Goal: Information Seeking & Learning: Learn about a topic

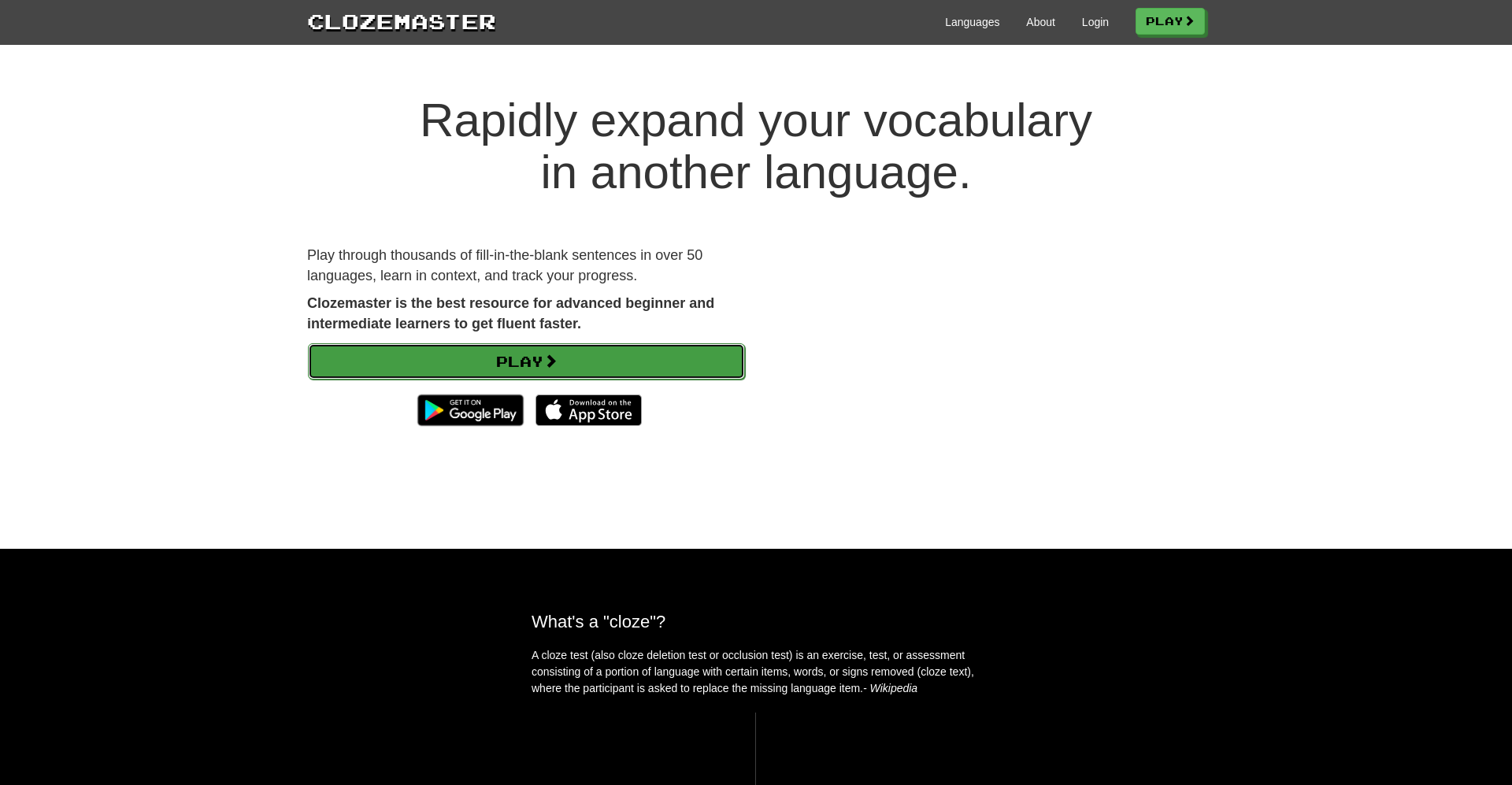
click at [526, 353] on link "Play" at bounding box center [526, 362] width 437 height 36
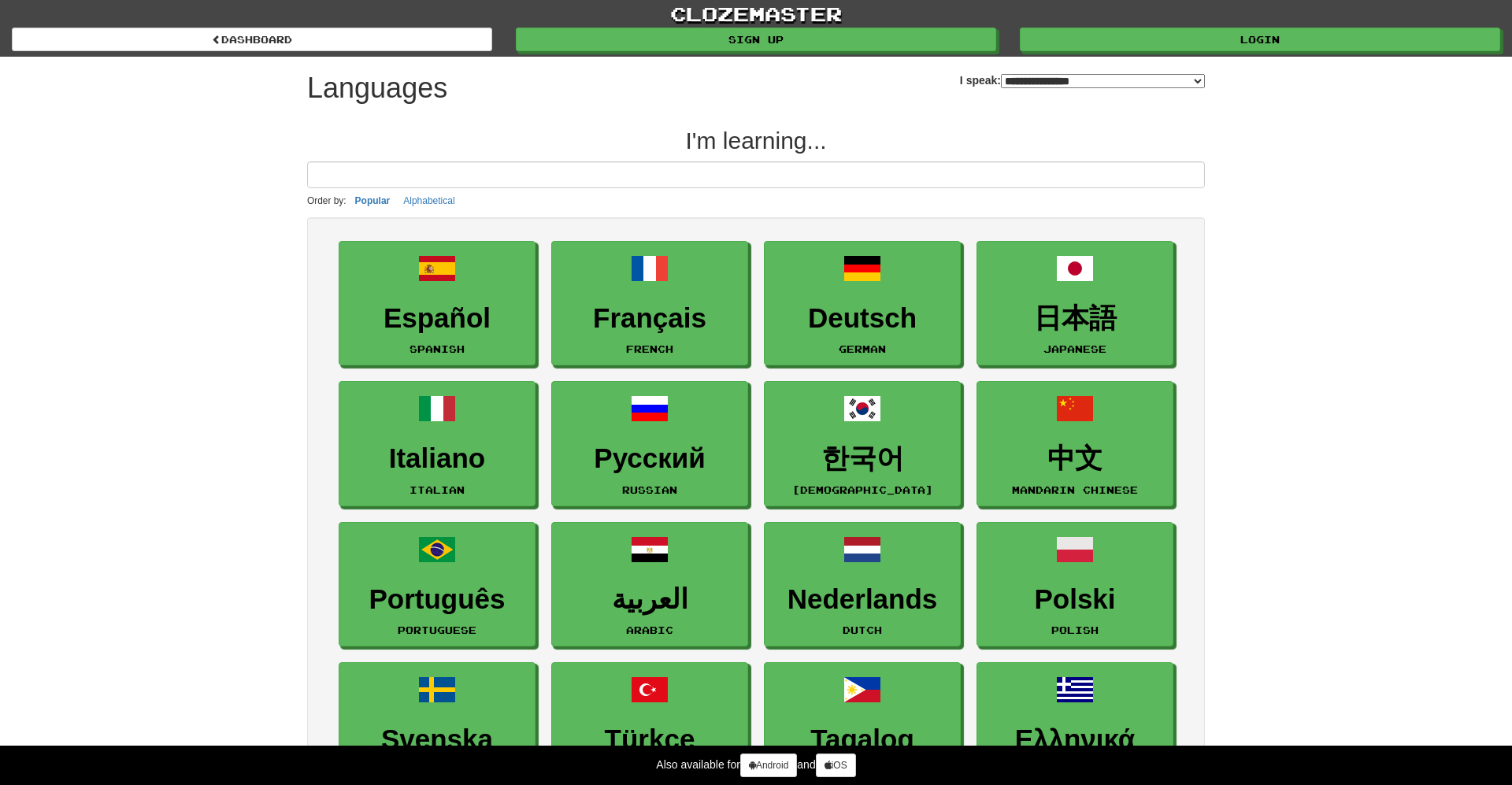
select select "*******"
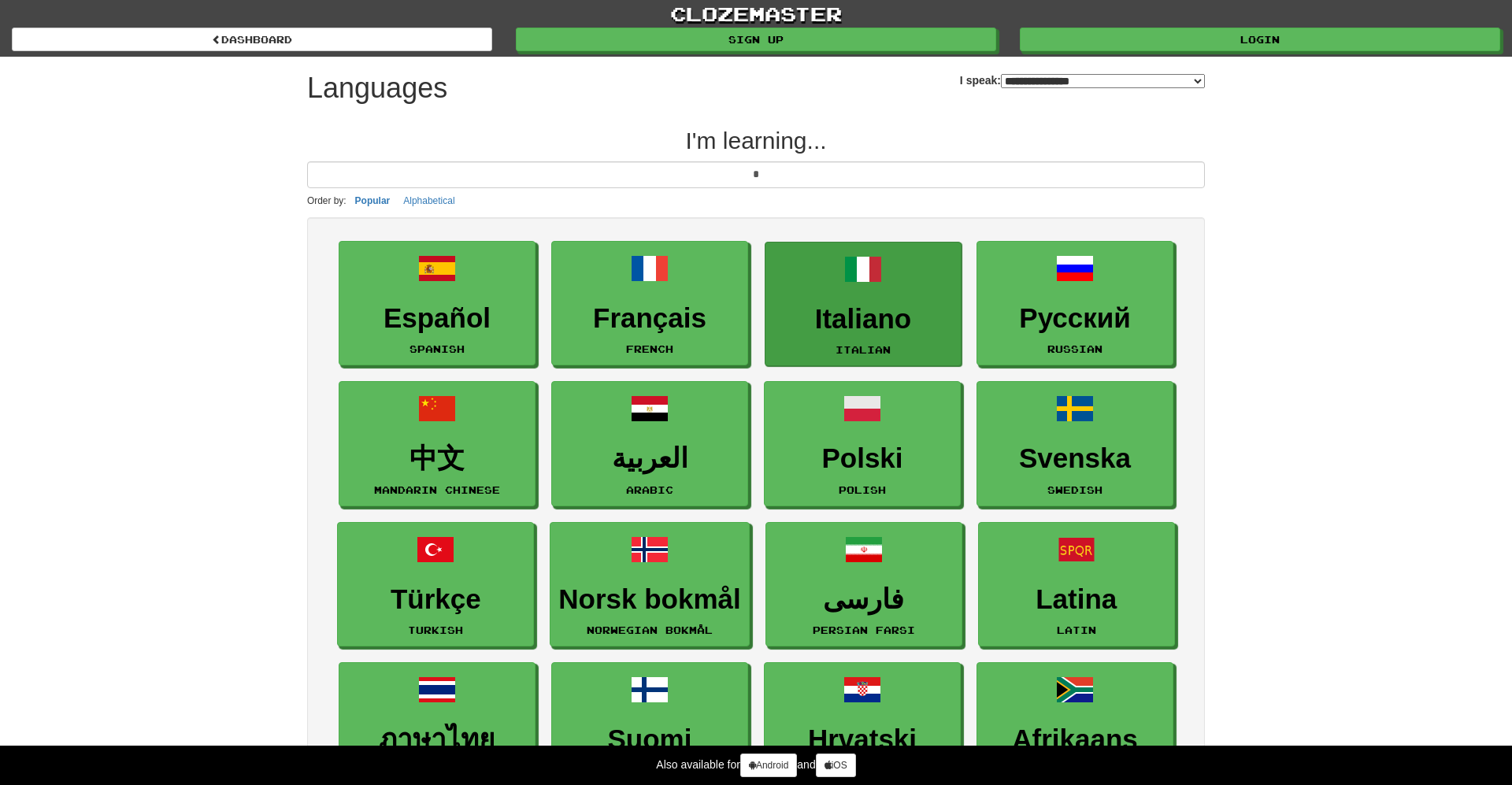
type input "*"
click at [869, 347] on small "Italian" at bounding box center [863, 349] width 55 height 11
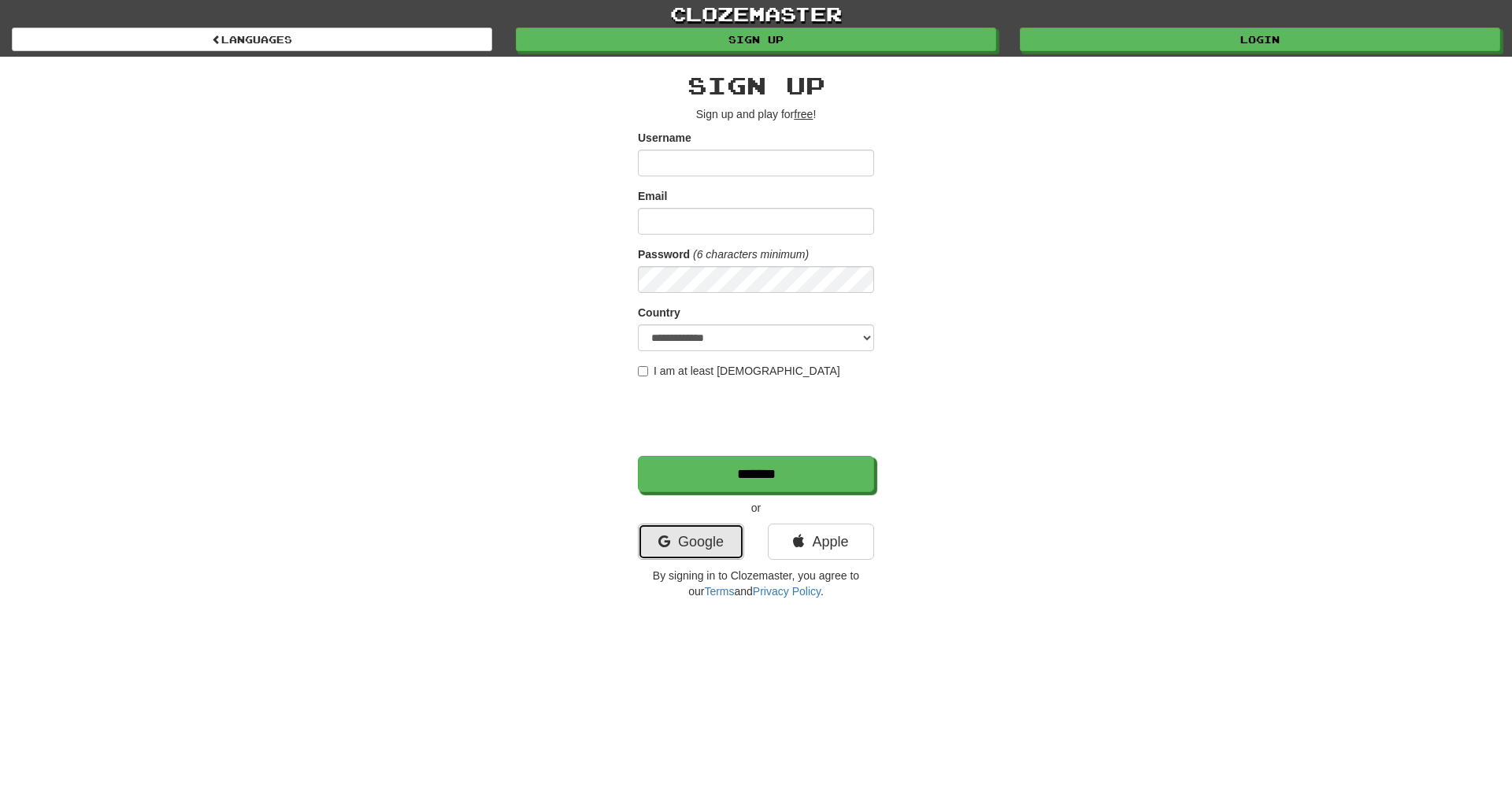
click at [699, 546] on link "Google" at bounding box center [691, 542] width 106 height 36
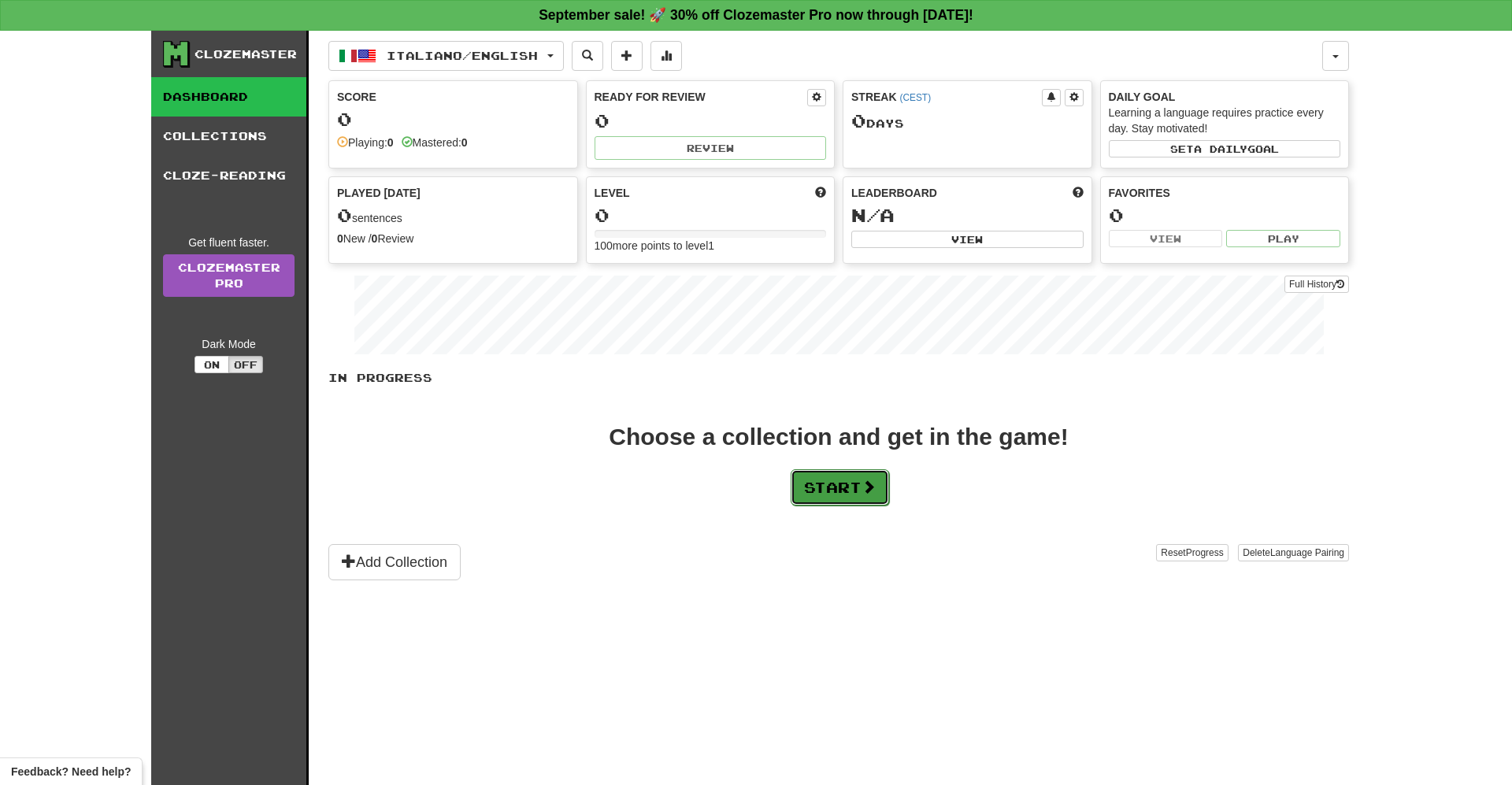
click at [825, 496] on button "Start" at bounding box center [839, 487] width 99 height 36
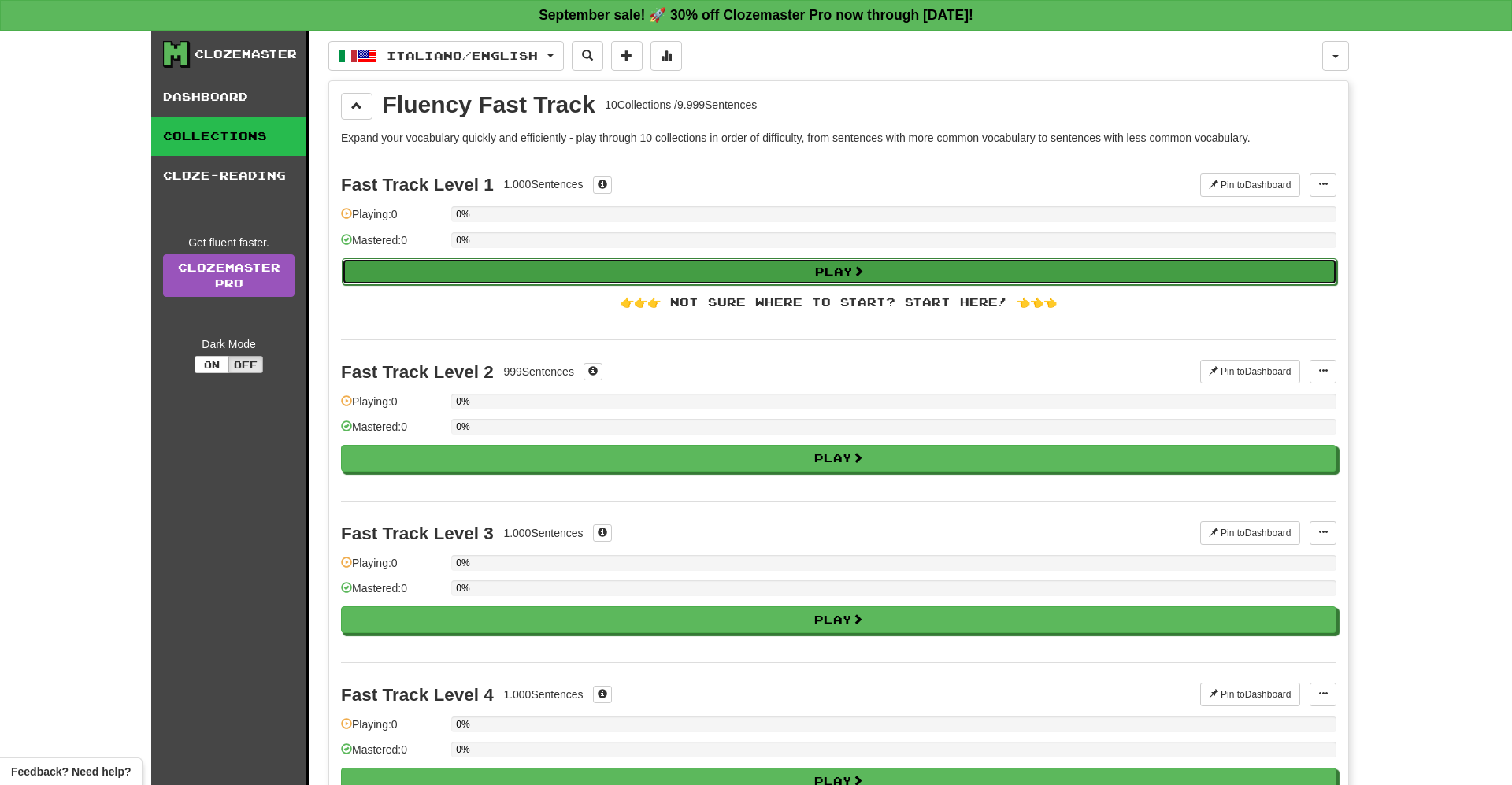
click at [701, 267] on button "Play" at bounding box center [839, 271] width 995 height 27
select select "**"
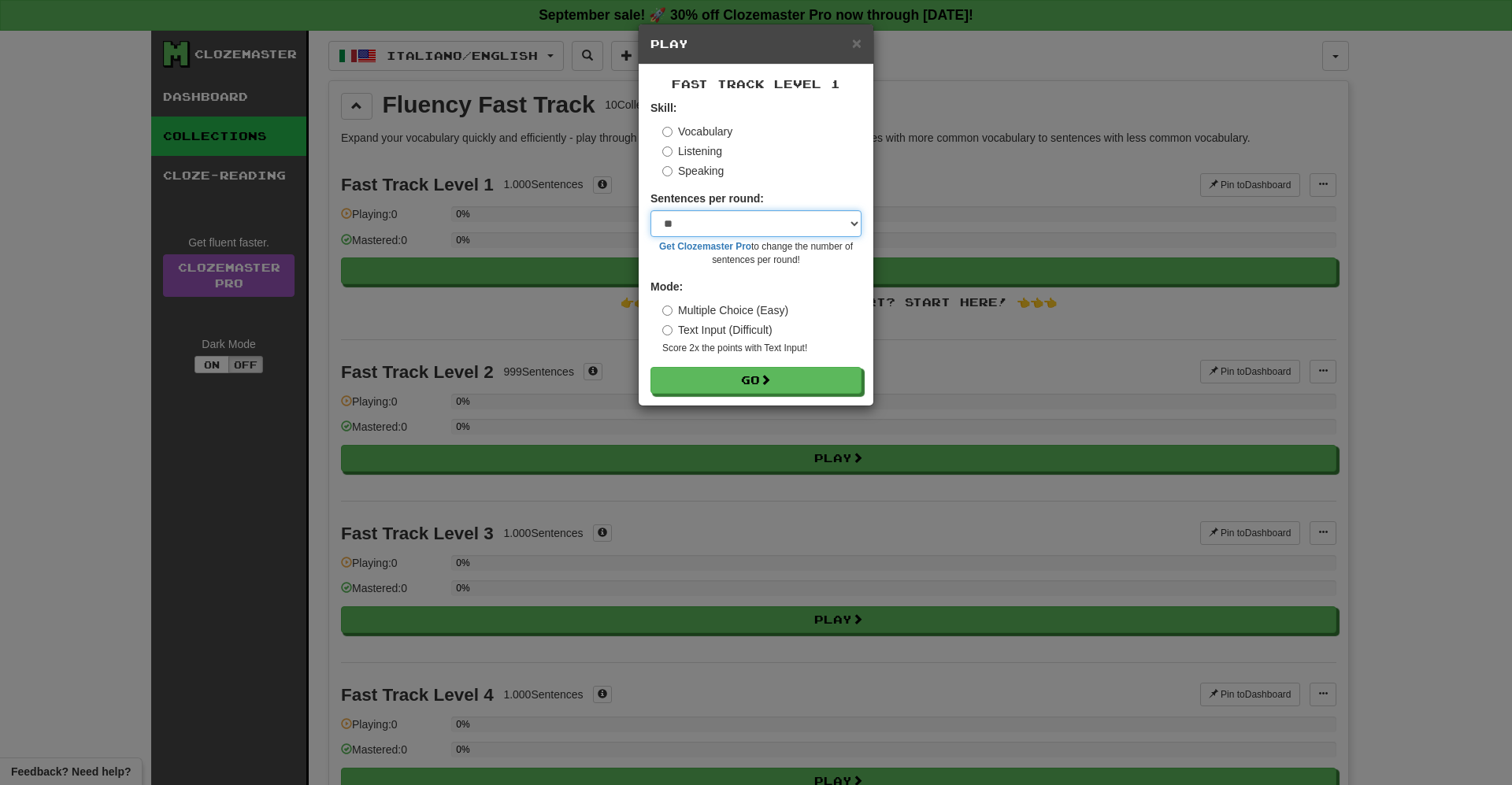
click at [759, 223] on select "* ** ** ** ** ** *** ********" at bounding box center [756, 223] width 211 height 27
click at [735, 381] on button "Go" at bounding box center [757, 381] width 211 height 27
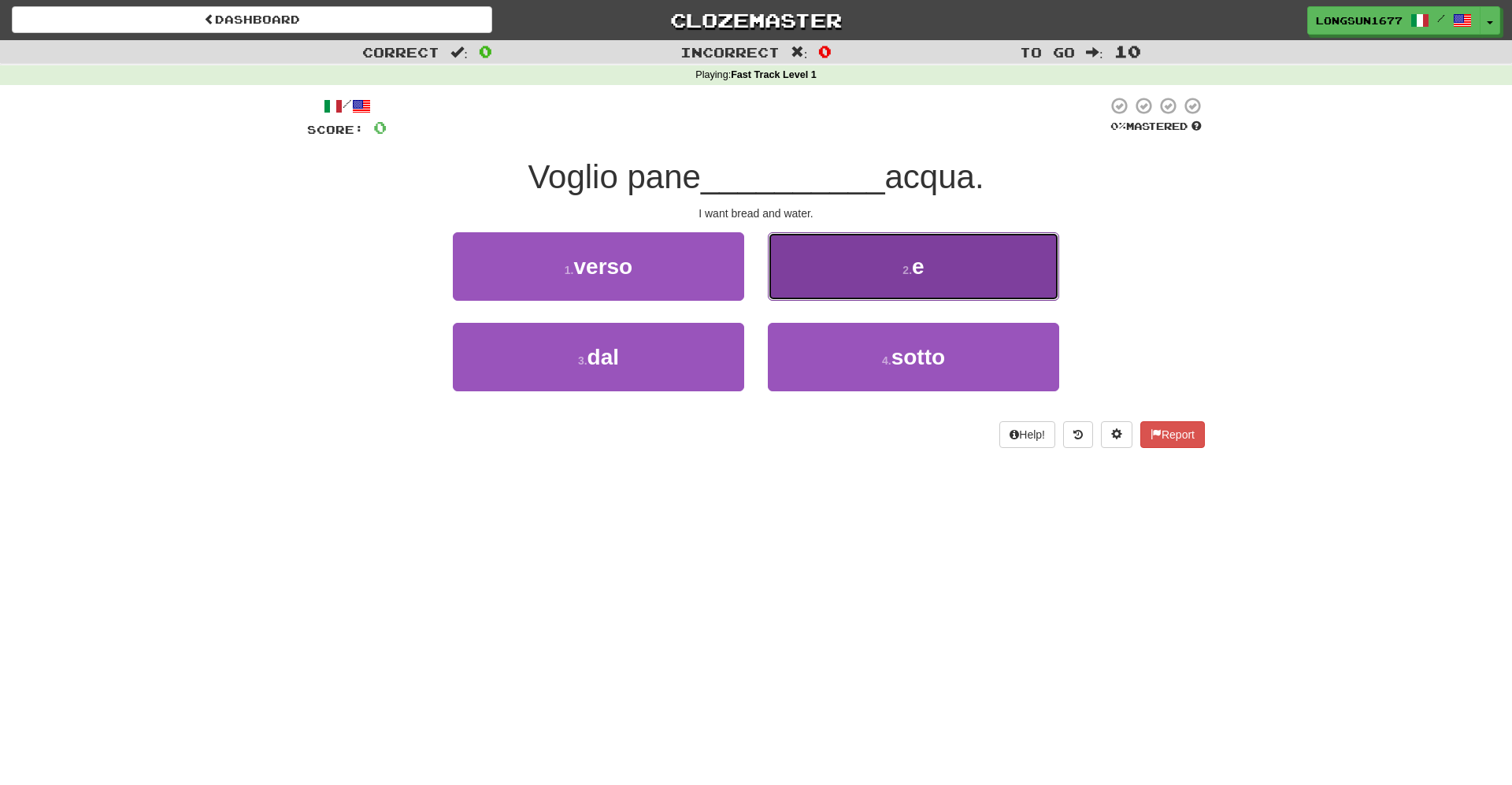
click at [856, 279] on button "2 . e" at bounding box center [914, 267] width 291 height 69
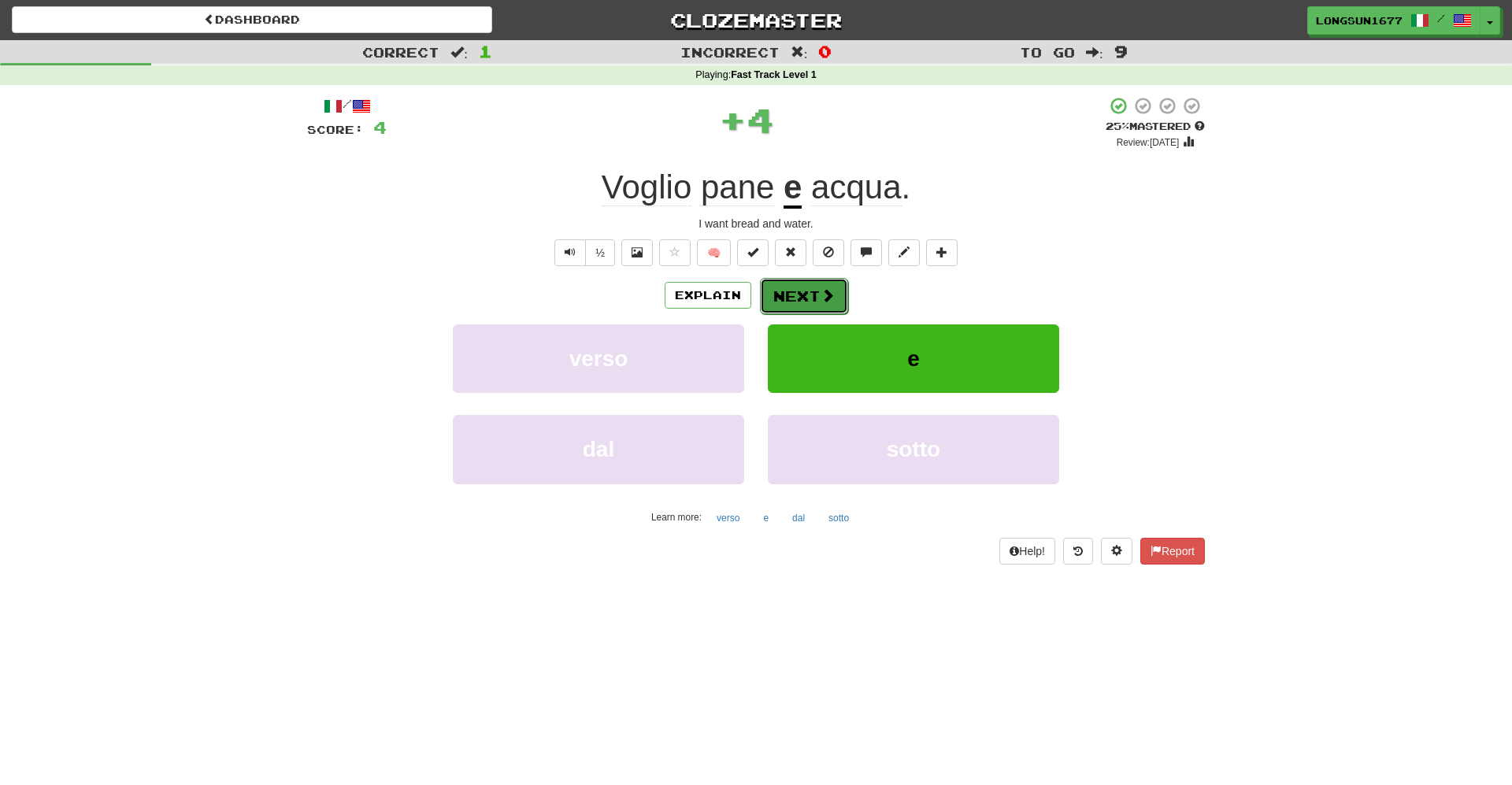
click at [815, 289] on button "Next" at bounding box center [803, 296] width 88 height 36
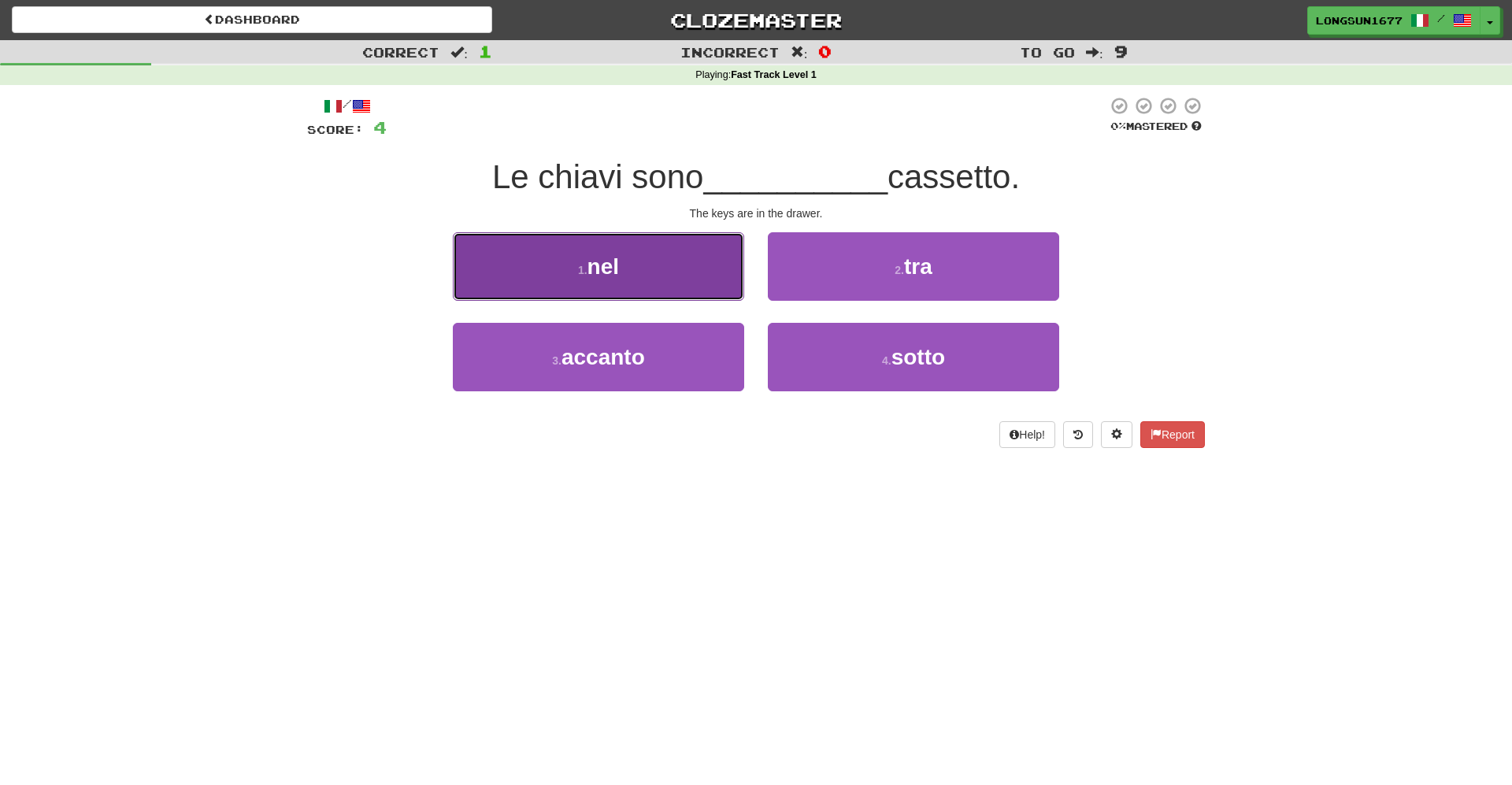
click at [701, 275] on button "1 . nel" at bounding box center [598, 267] width 291 height 69
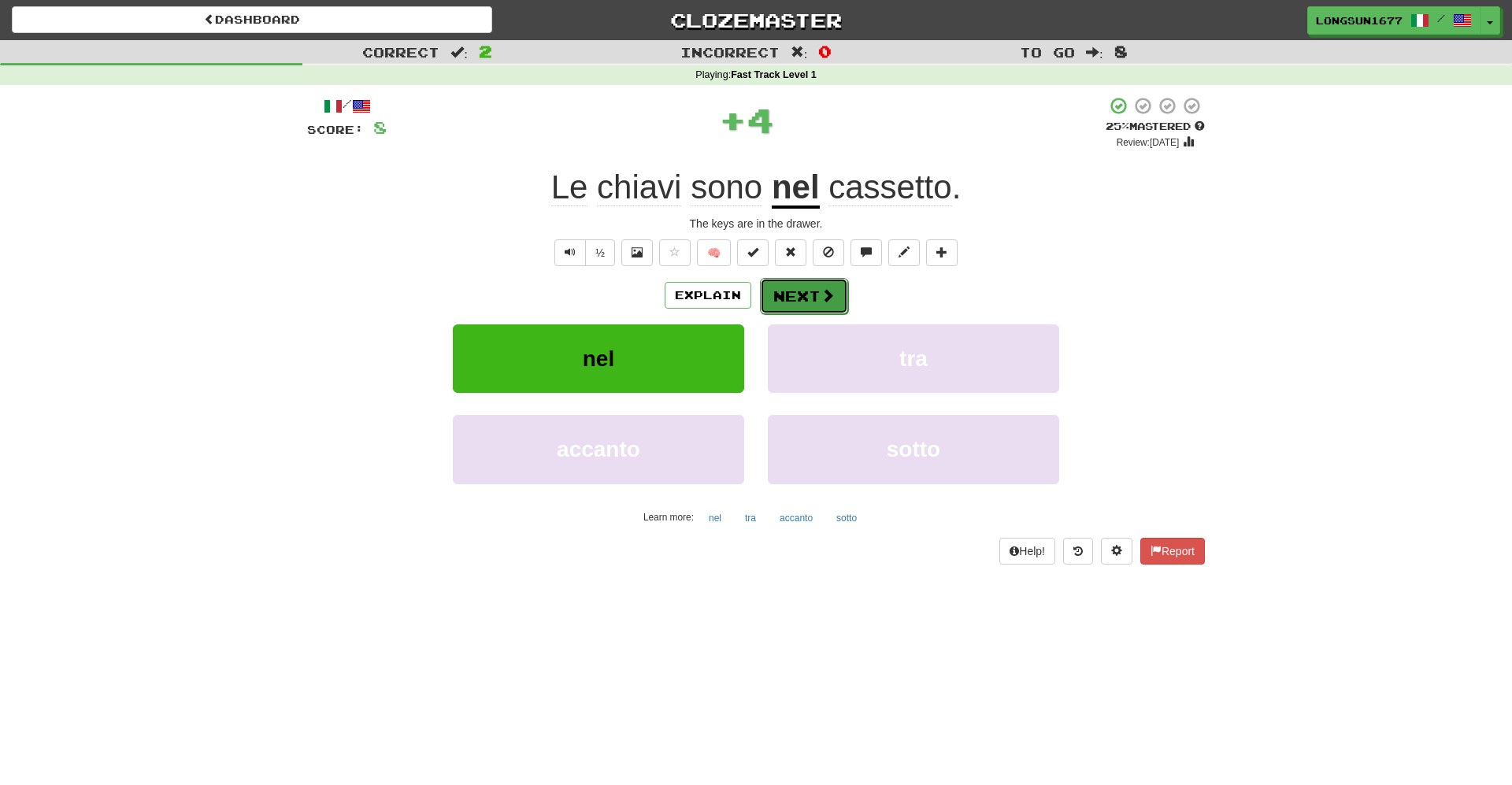
click at [823, 299] on span at bounding box center [827, 295] width 15 height 15
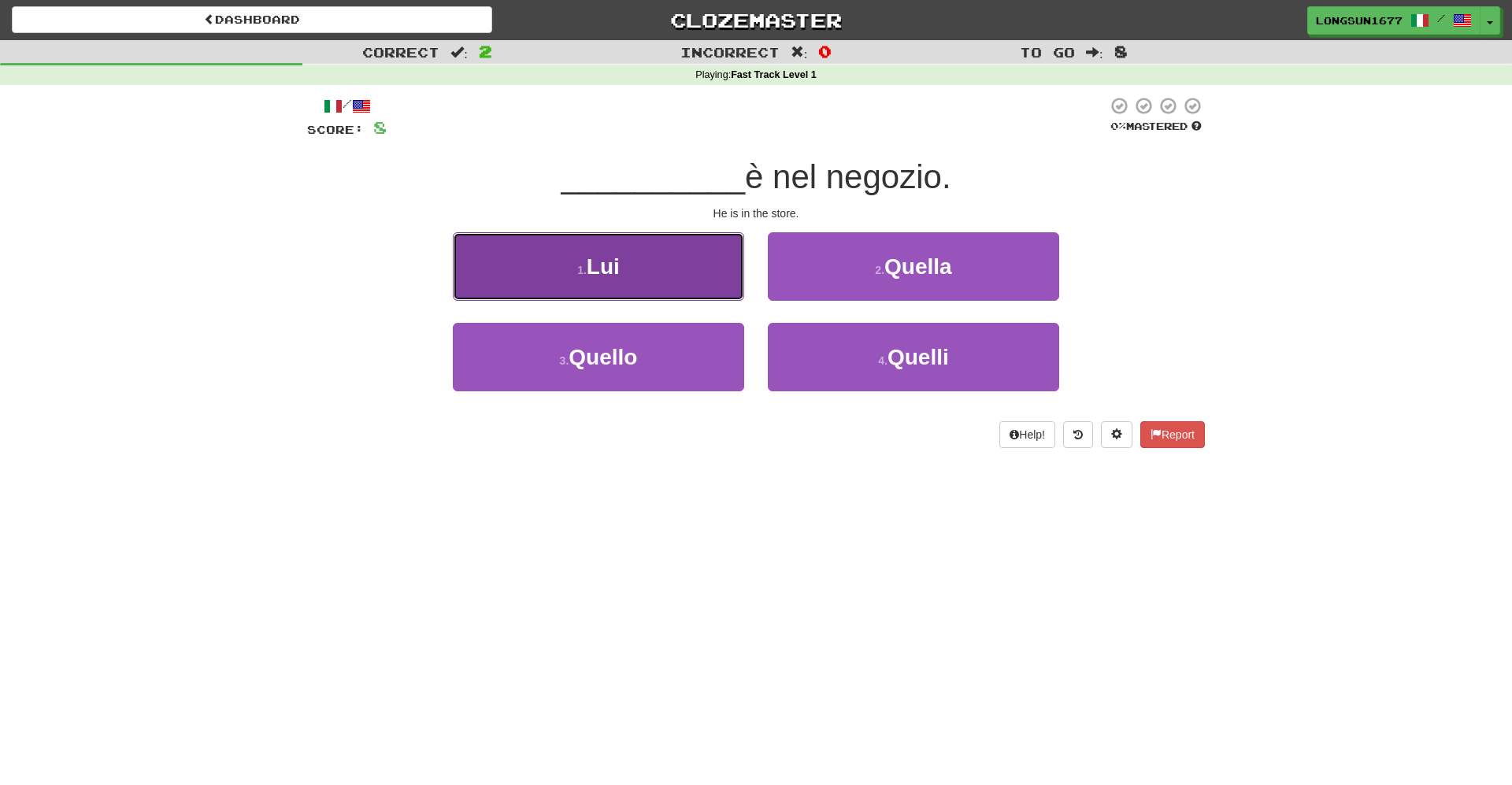
click at [705, 285] on button "1 . Lui" at bounding box center [598, 267] width 291 height 69
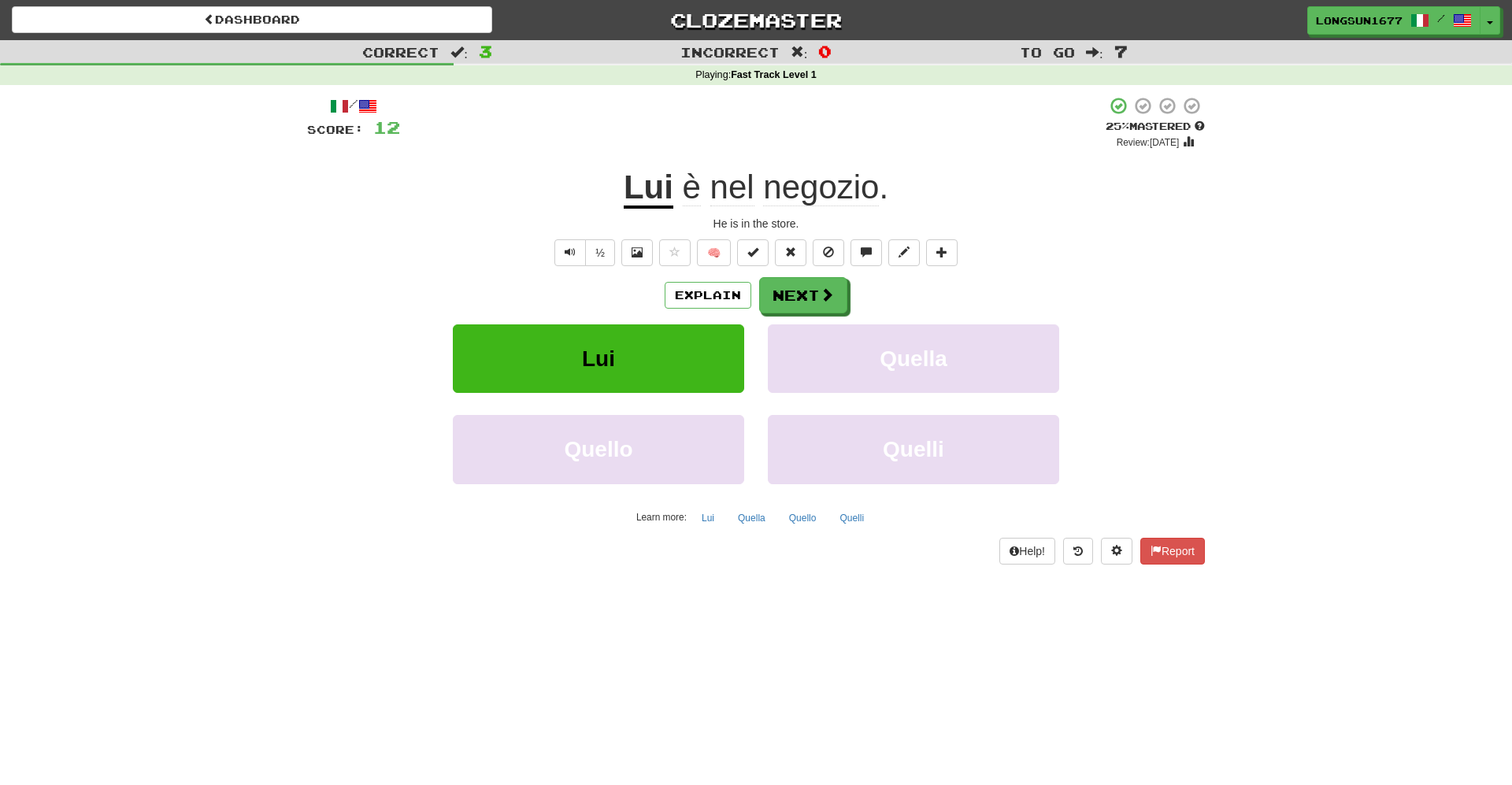
click at [803, 191] on span "negozio" at bounding box center [820, 188] width 116 height 38
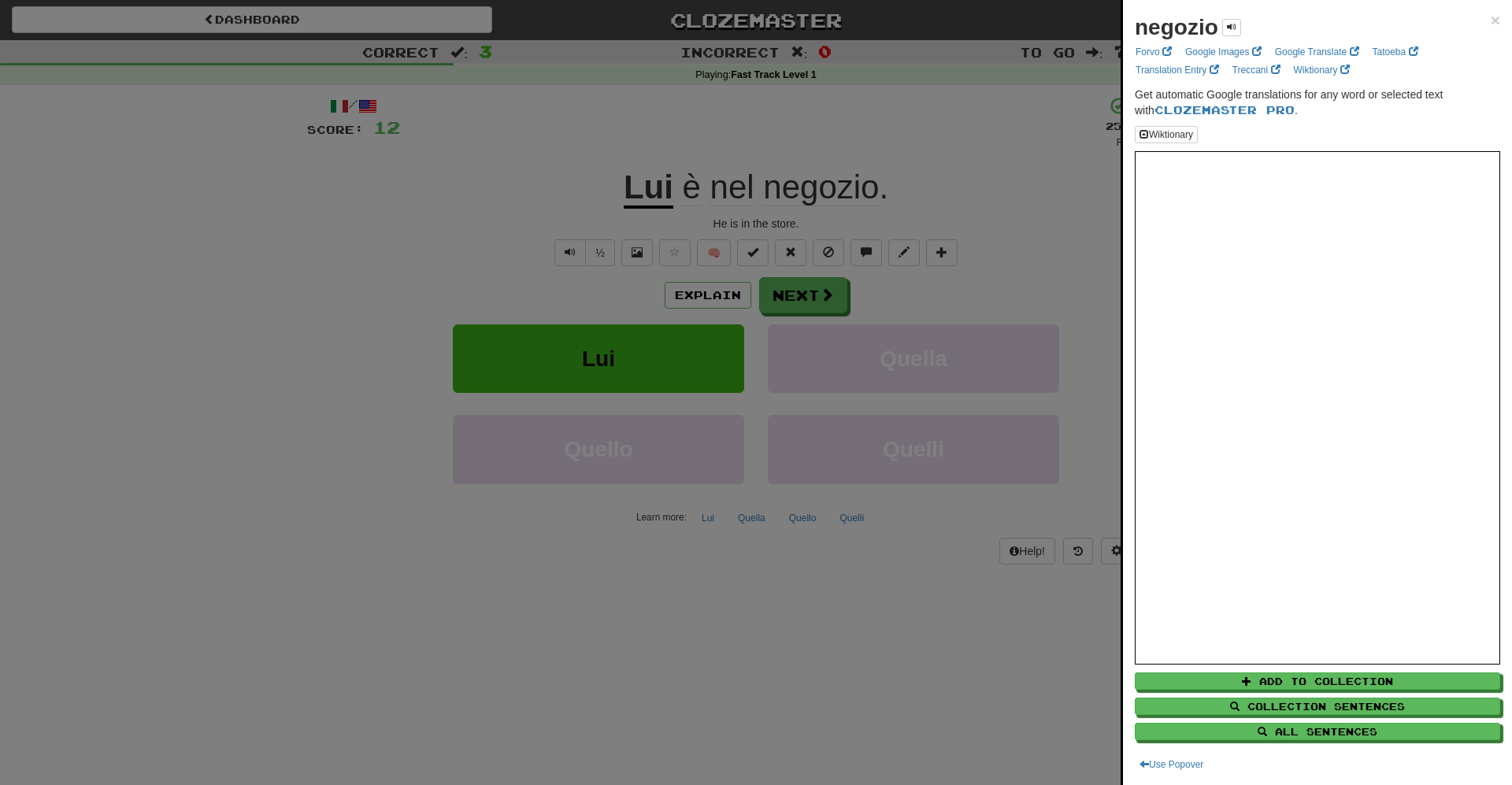
click at [803, 191] on div at bounding box center [756, 392] width 1512 height 785
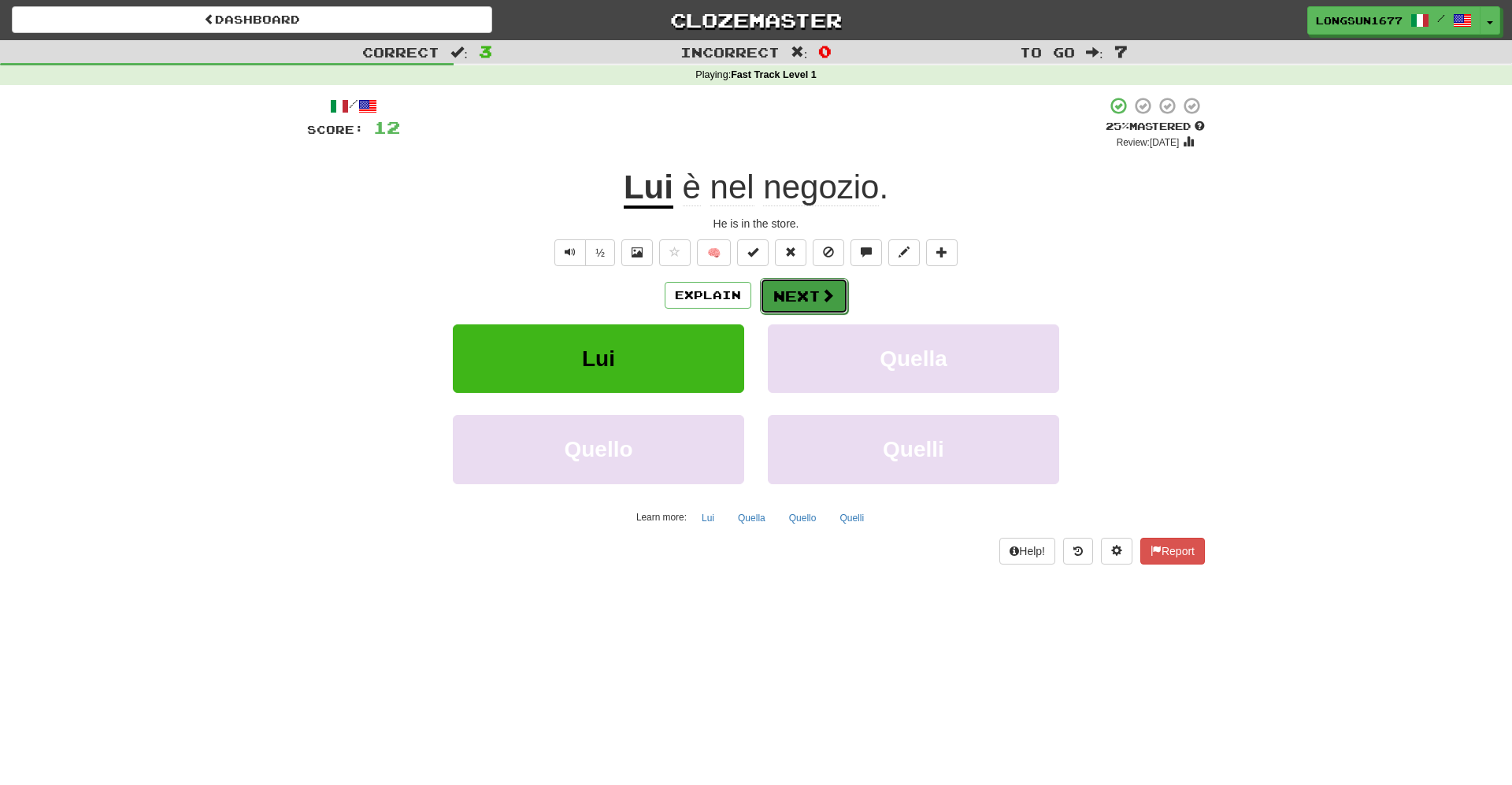
click at [807, 300] on button "Next" at bounding box center [803, 296] width 88 height 36
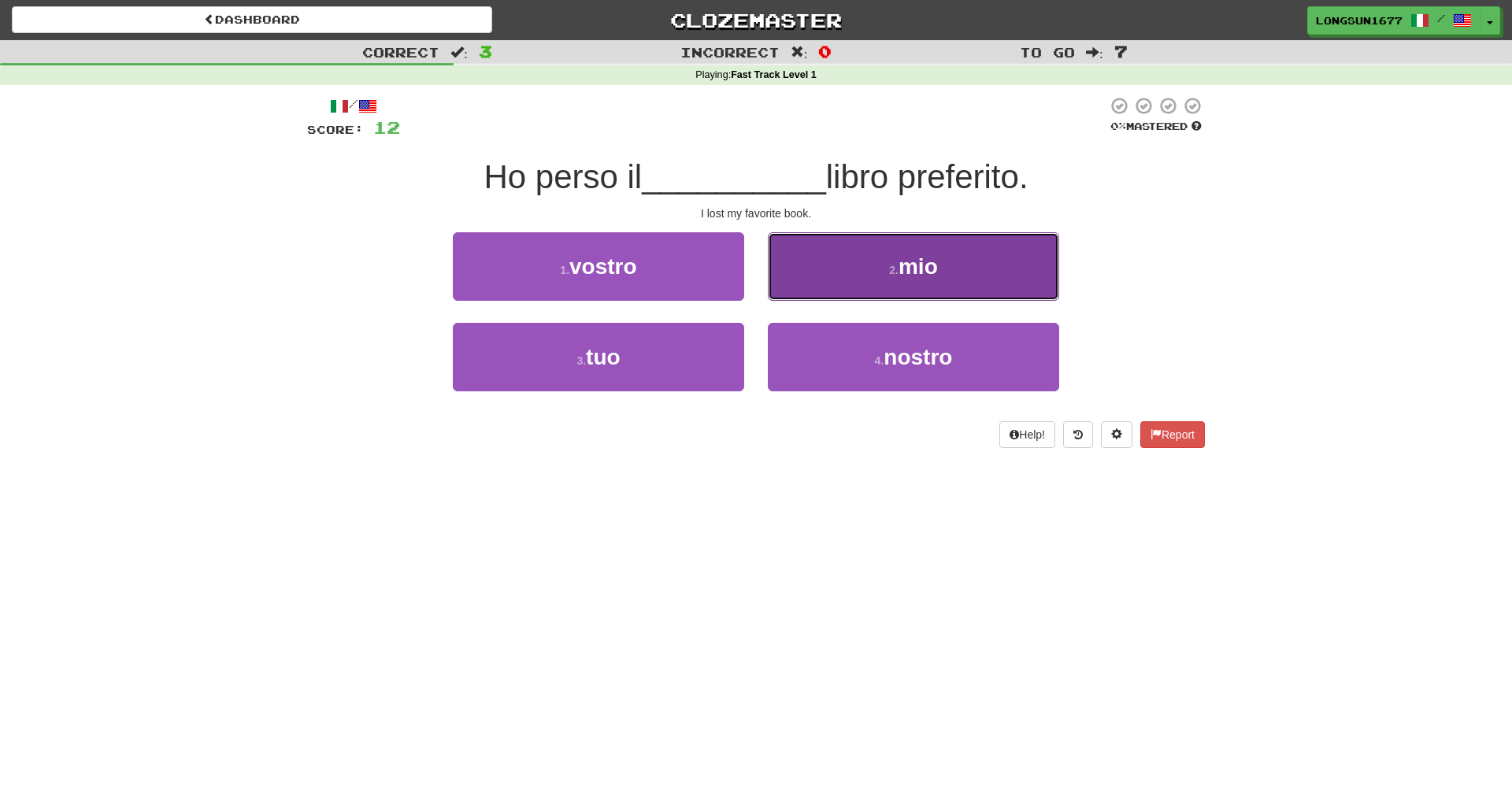
click at [875, 285] on button "2 . mio" at bounding box center [914, 267] width 291 height 69
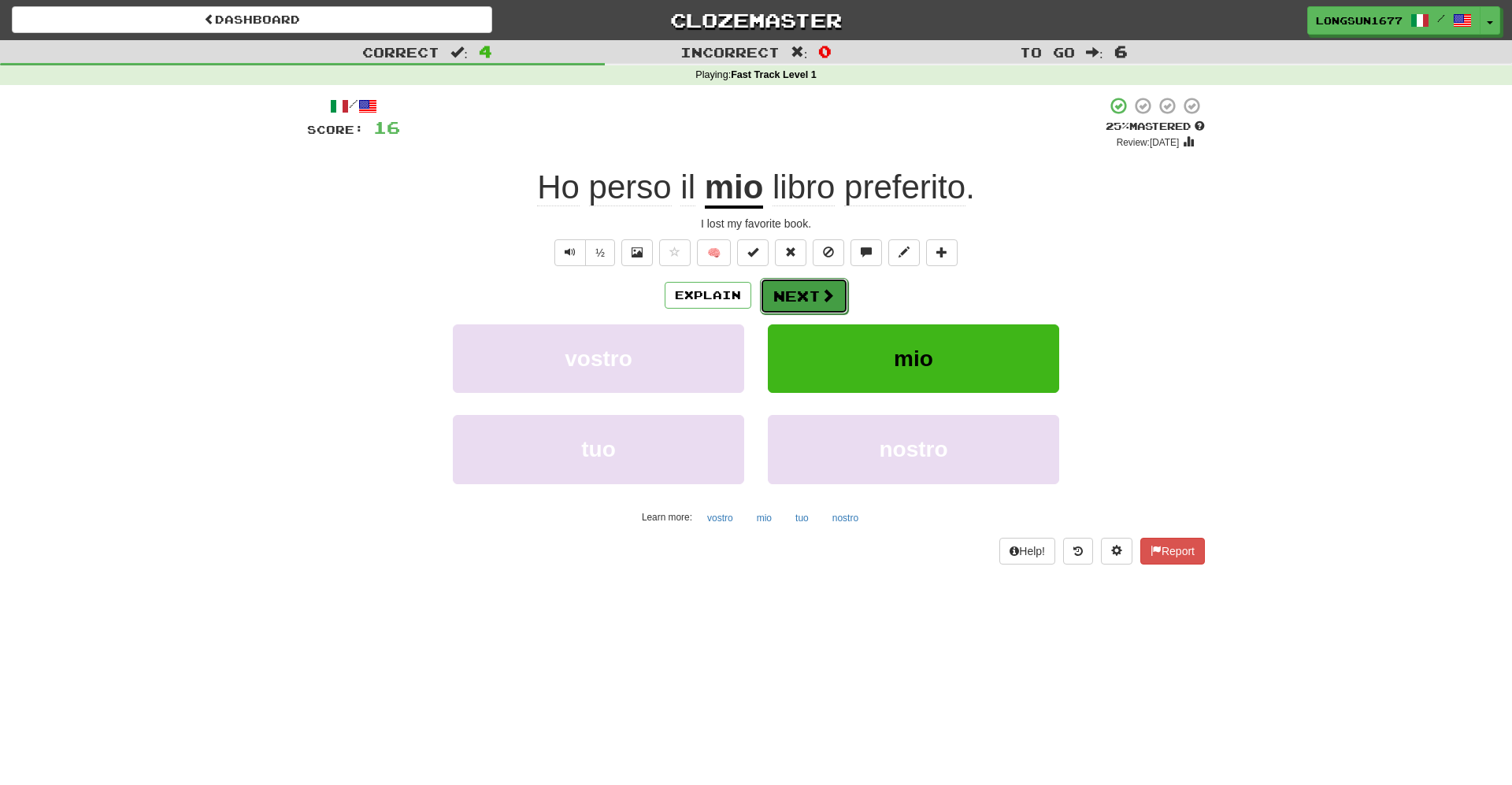
click at [812, 302] on button "Next" at bounding box center [803, 296] width 88 height 36
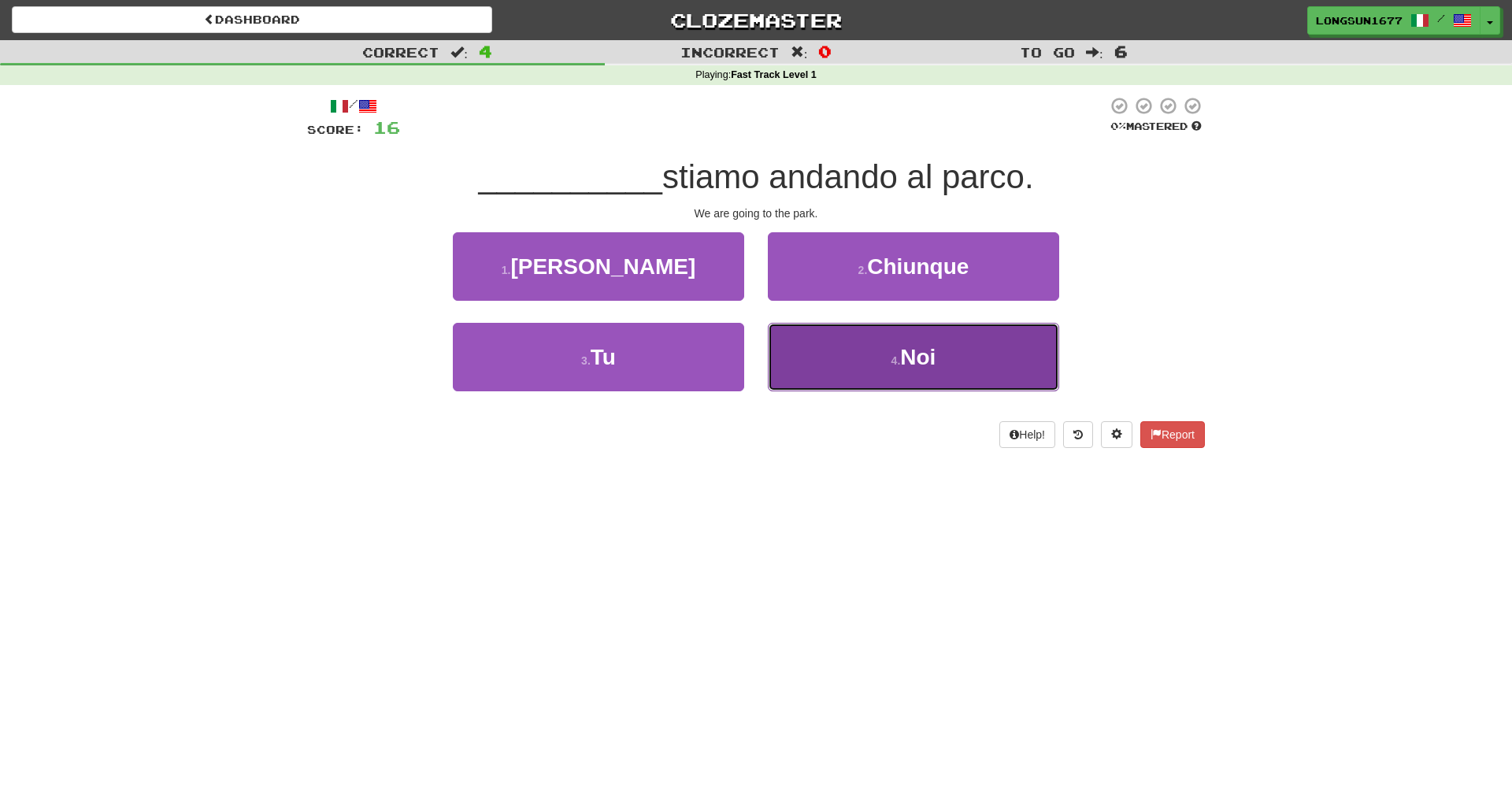
click at [846, 363] on button "4 . Noi" at bounding box center [914, 357] width 291 height 69
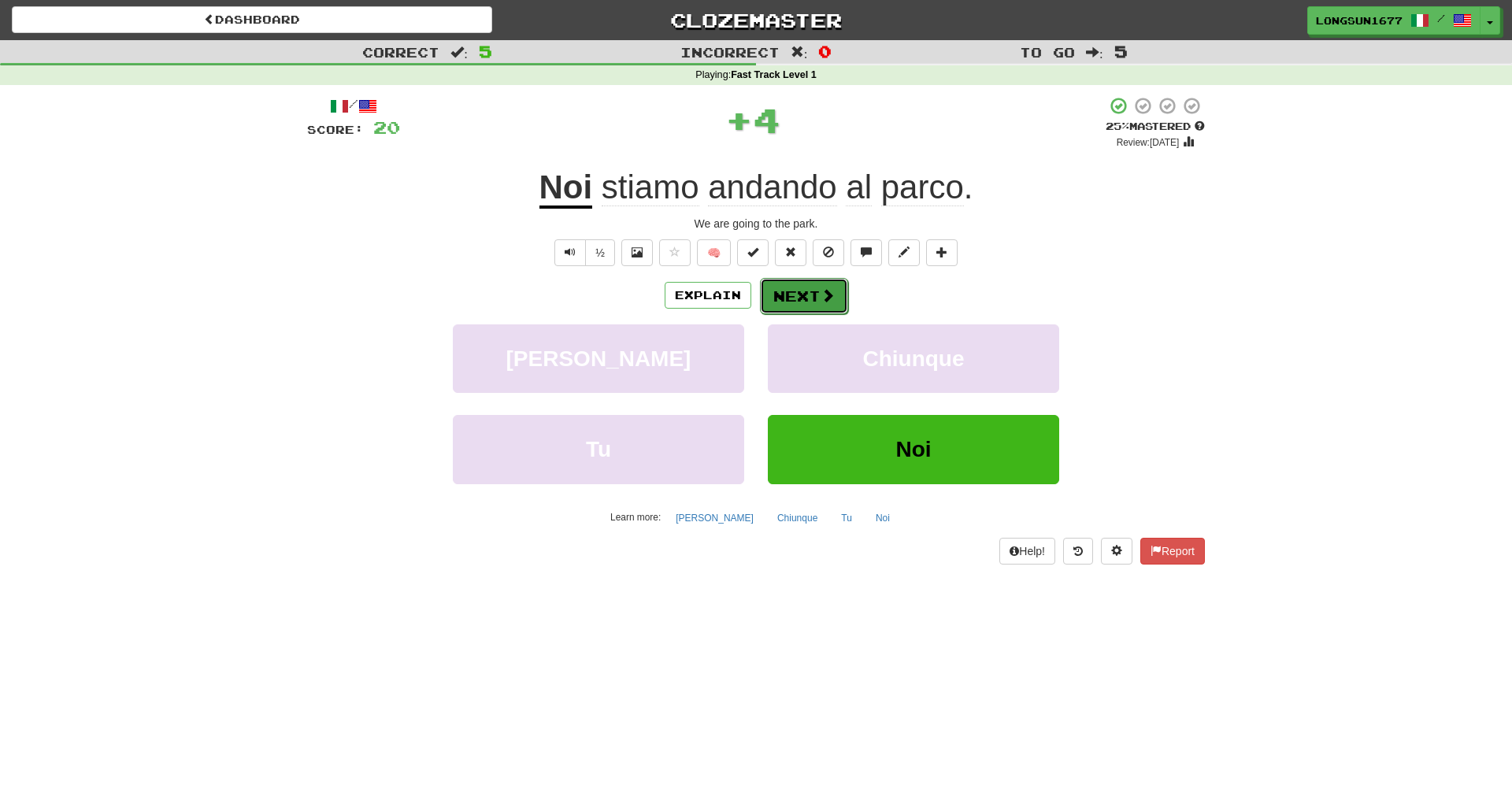
click at [822, 307] on button "Next" at bounding box center [803, 296] width 88 height 36
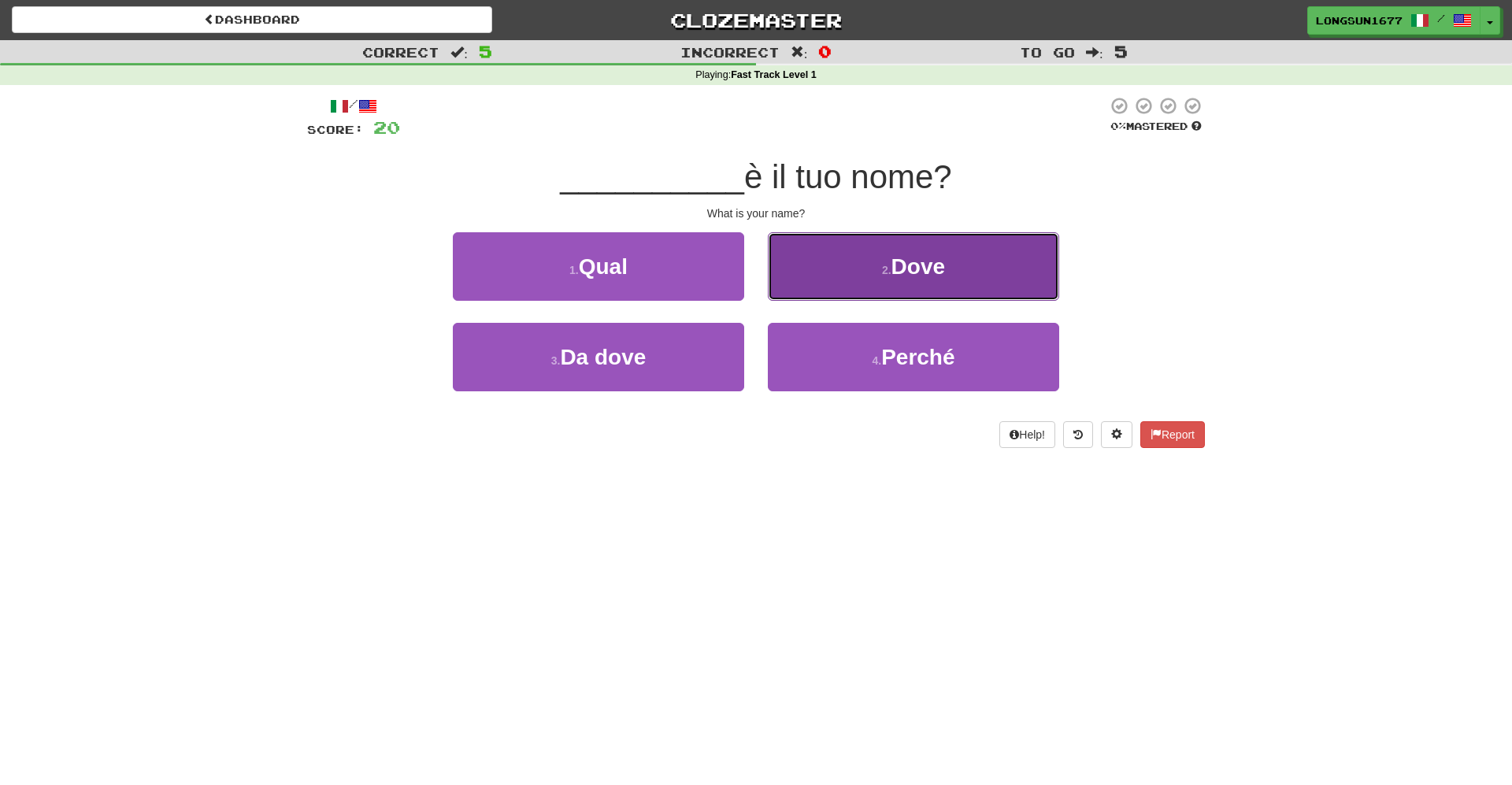
click at [861, 272] on button "2 . Dove" at bounding box center [914, 267] width 291 height 69
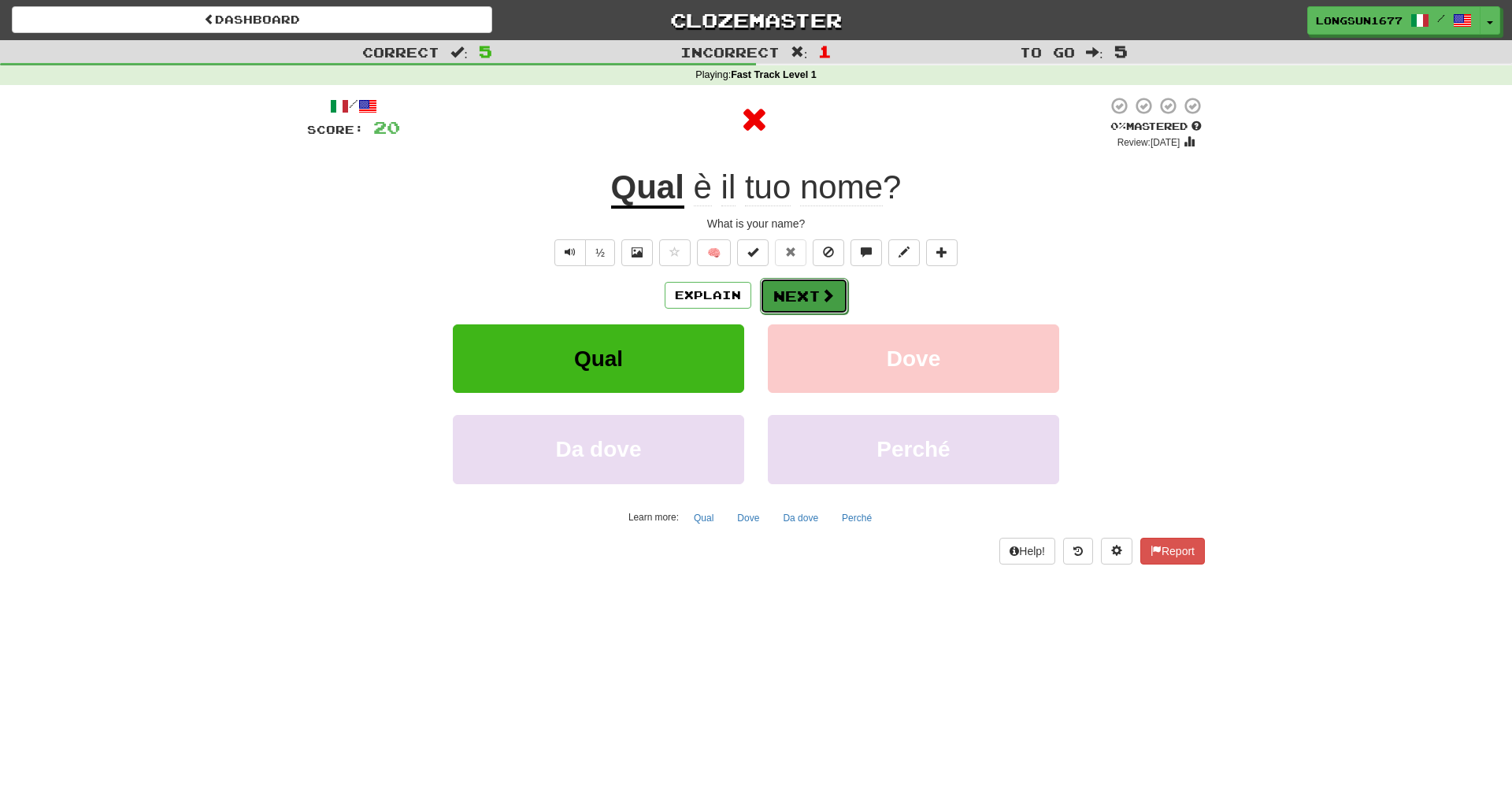
click at [813, 301] on button "Next" at bounding box center [803, 296] width 88 height 36
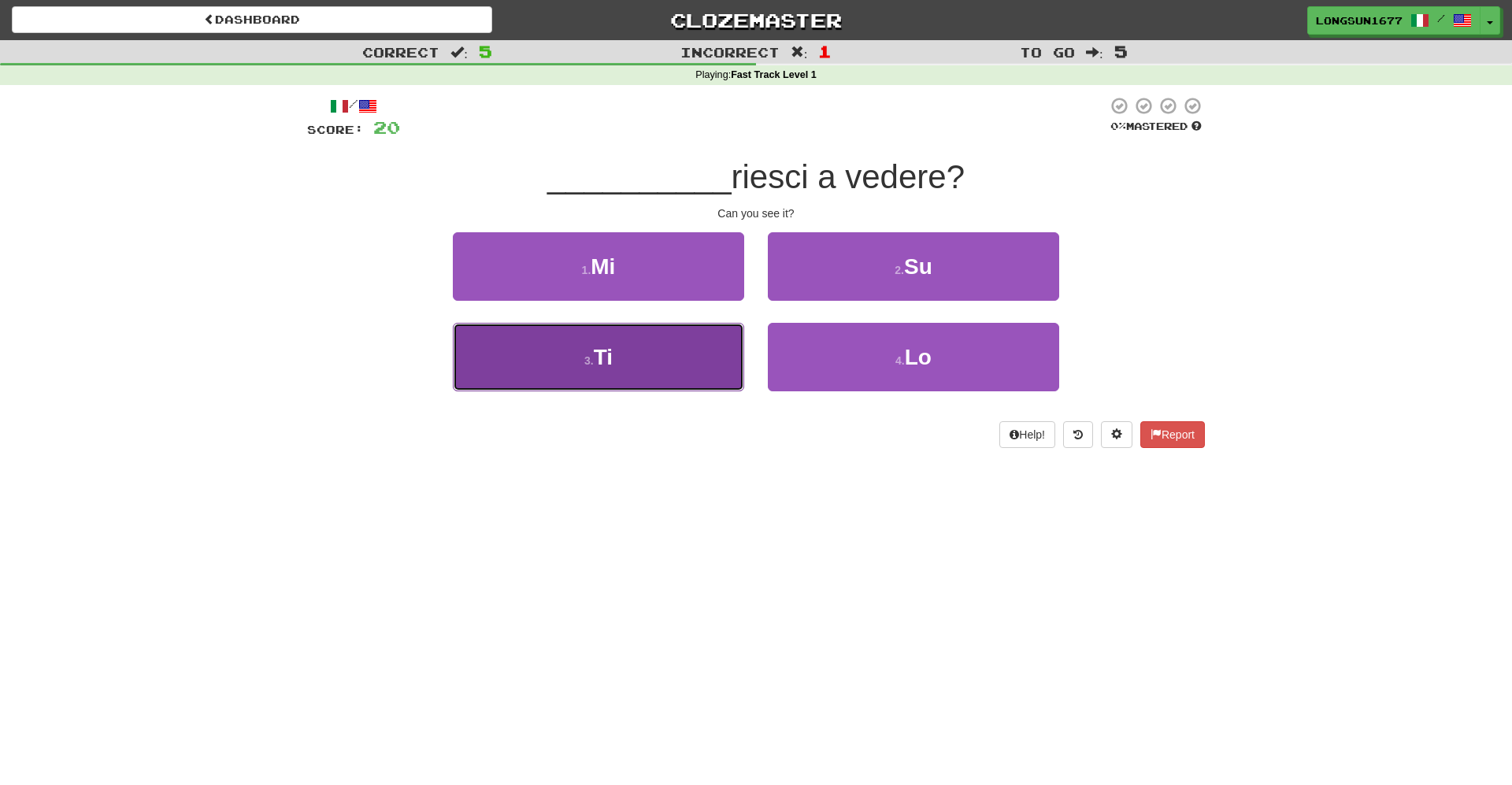
click at [737, 353] on button "3 . Ti" at bounding box center [598, 357] width 291 height 69
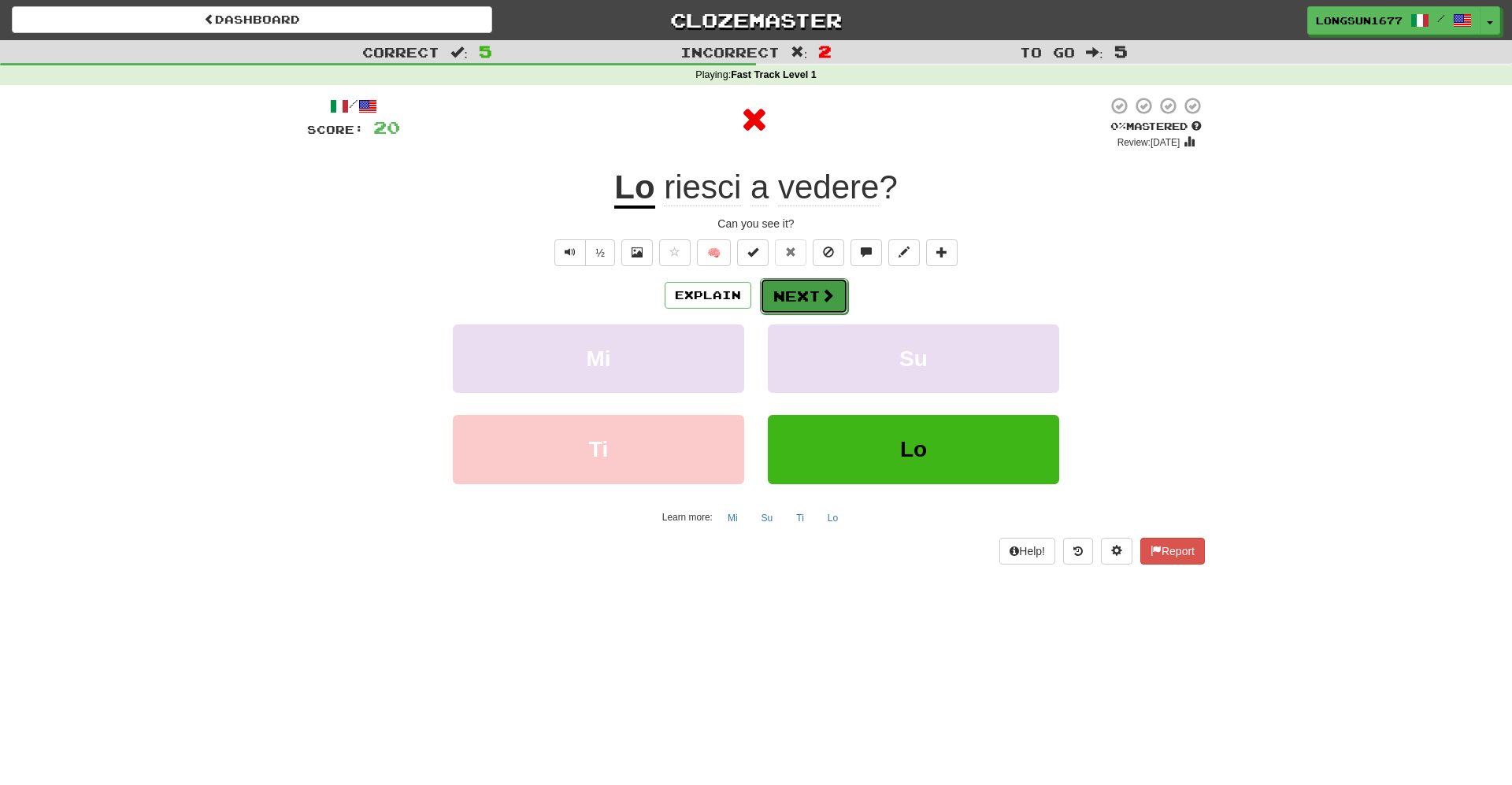
click at [807, 308] on button "Next" at bounding box center [803, 296] width 88 height 36
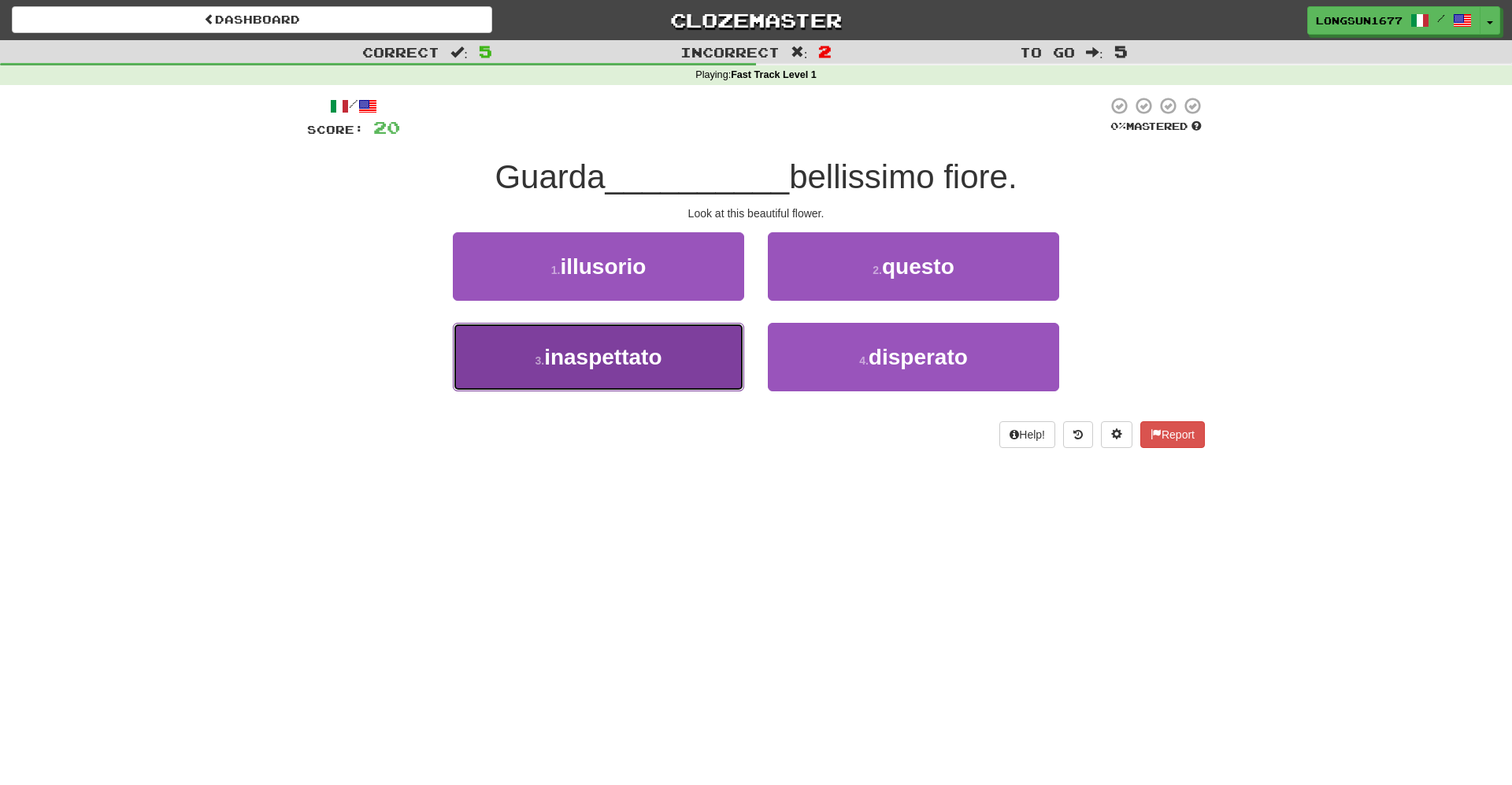
click at [702, 363] on button "3 . inaspettato" at bounding box center [598, 357] width 291 height 69
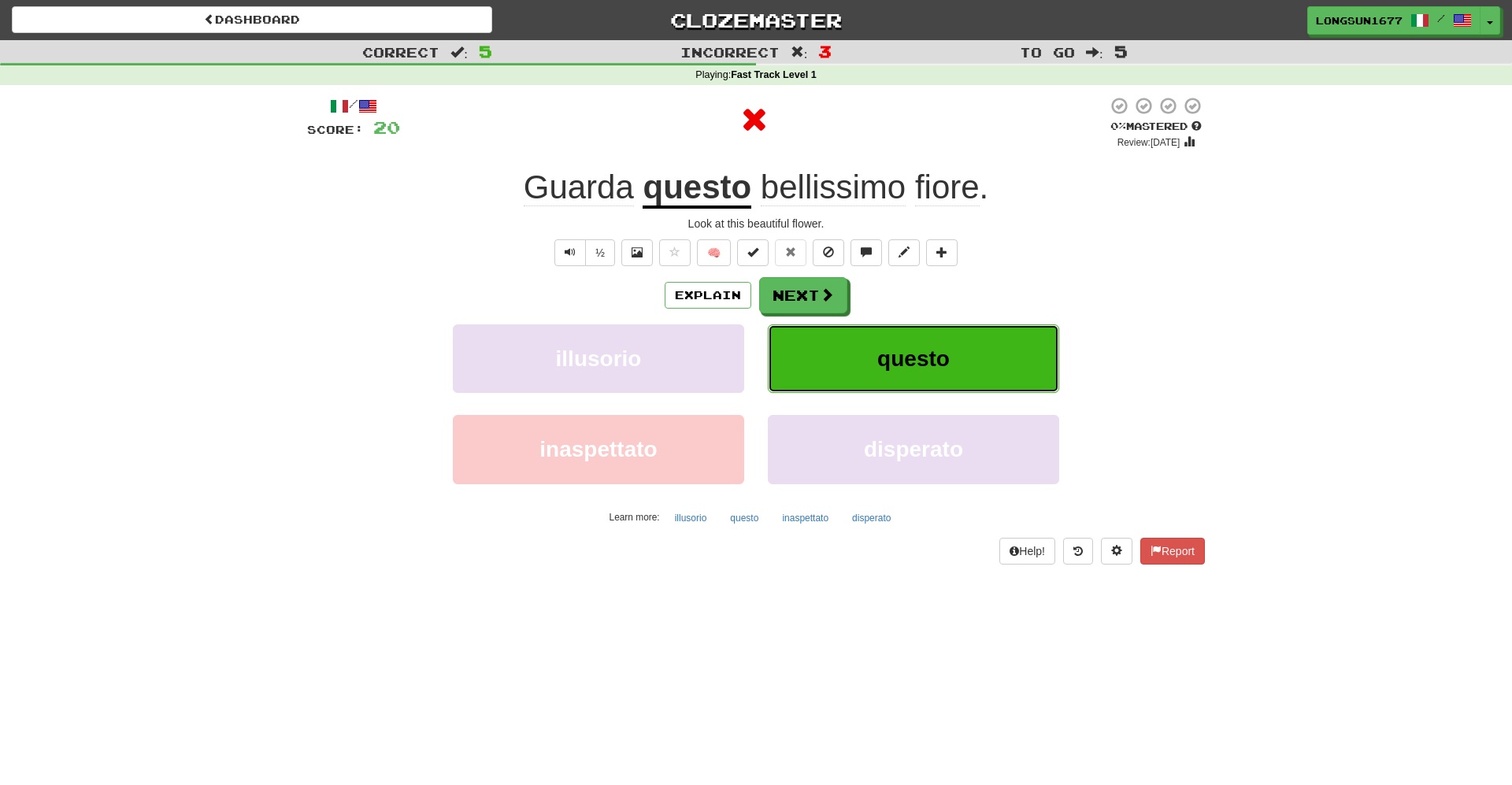
click at [877, 366] on span "questo" at bounding box center [913, 358] width 73 height 24
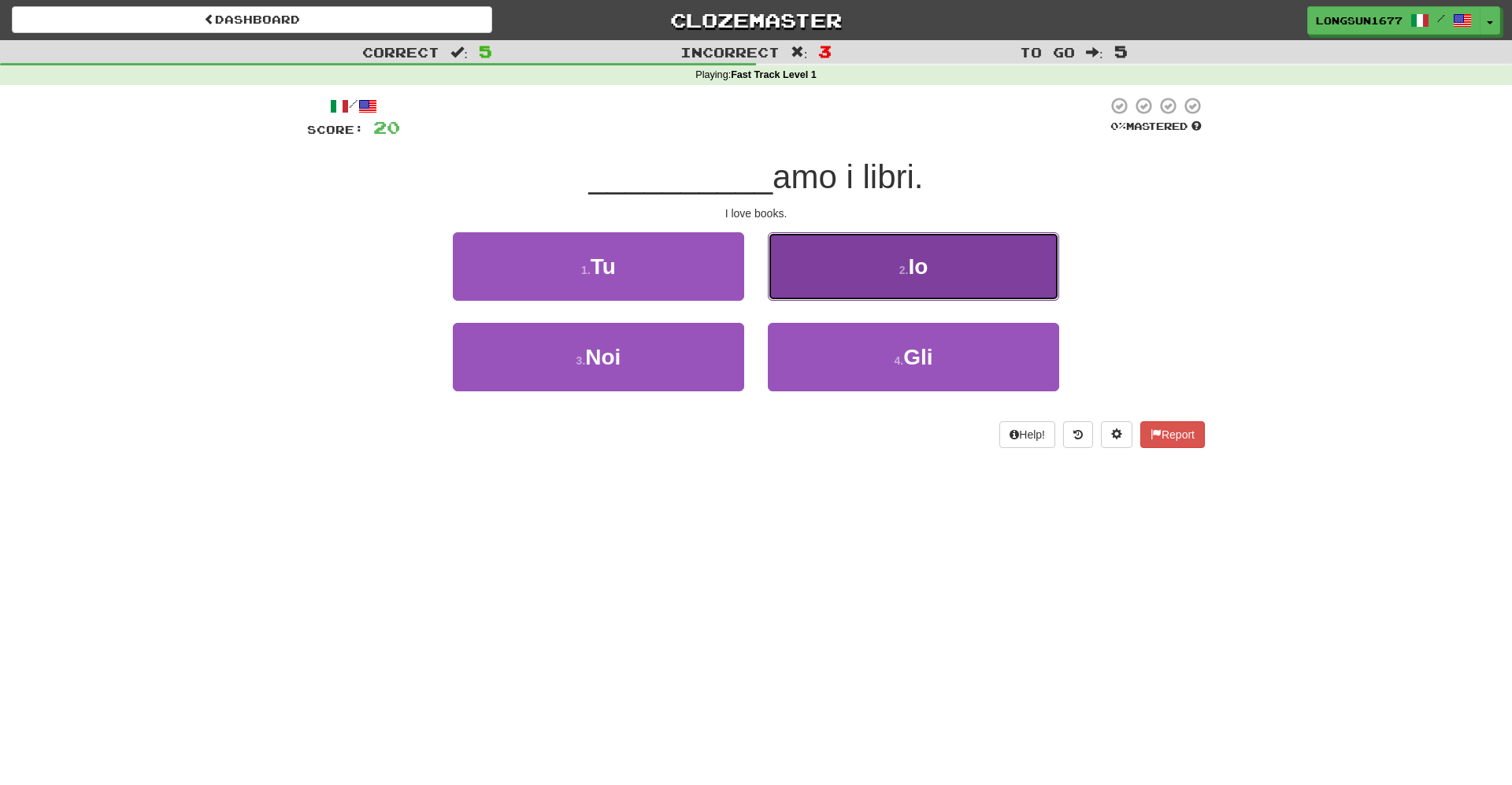
click at [841, 293] on button "2 . Io" at bounding box center [914, 267] width 291 height 69
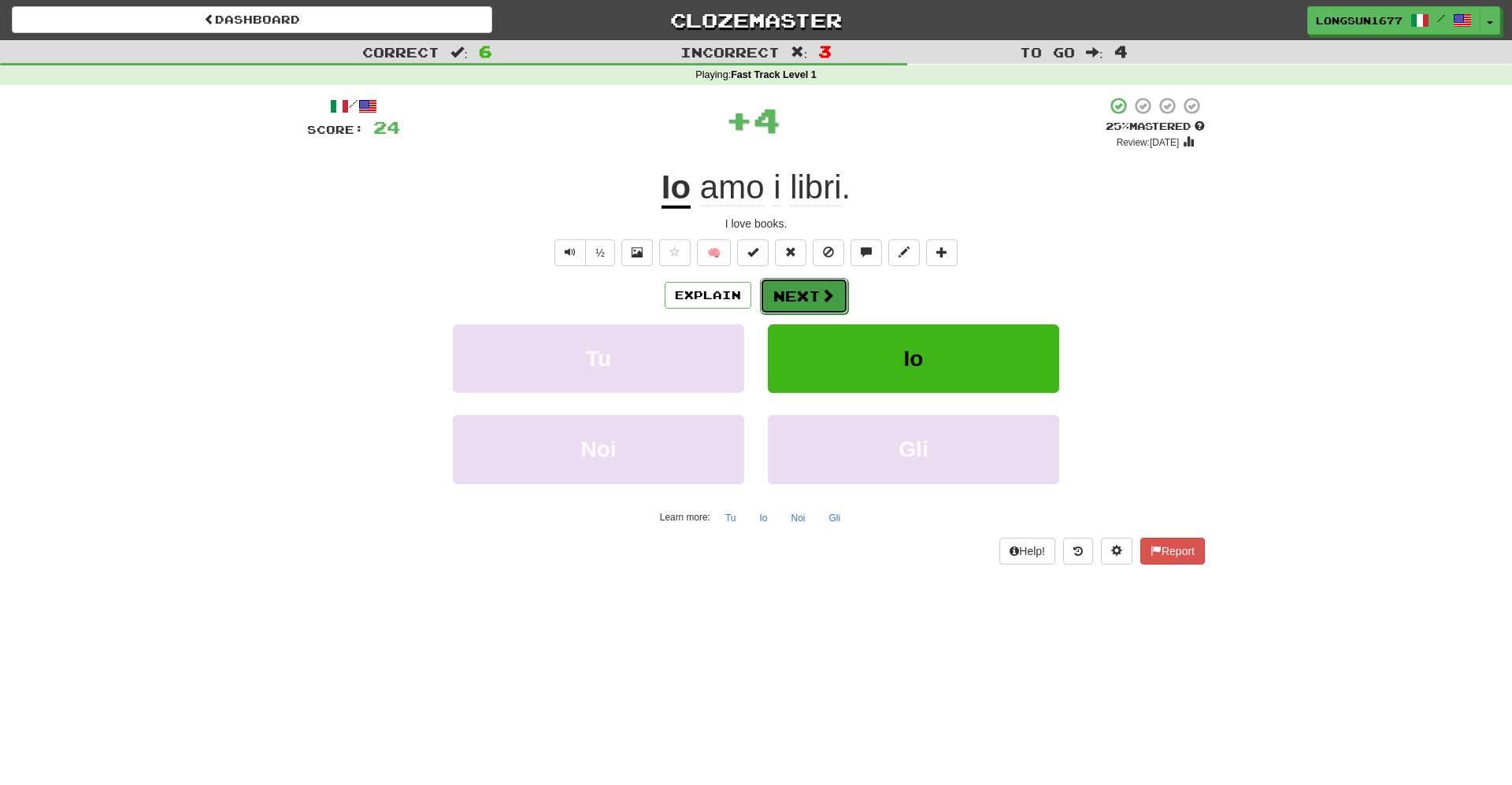
click at [794, 309] on button "Next" at bounding box center [803, 296] width 88 height 36
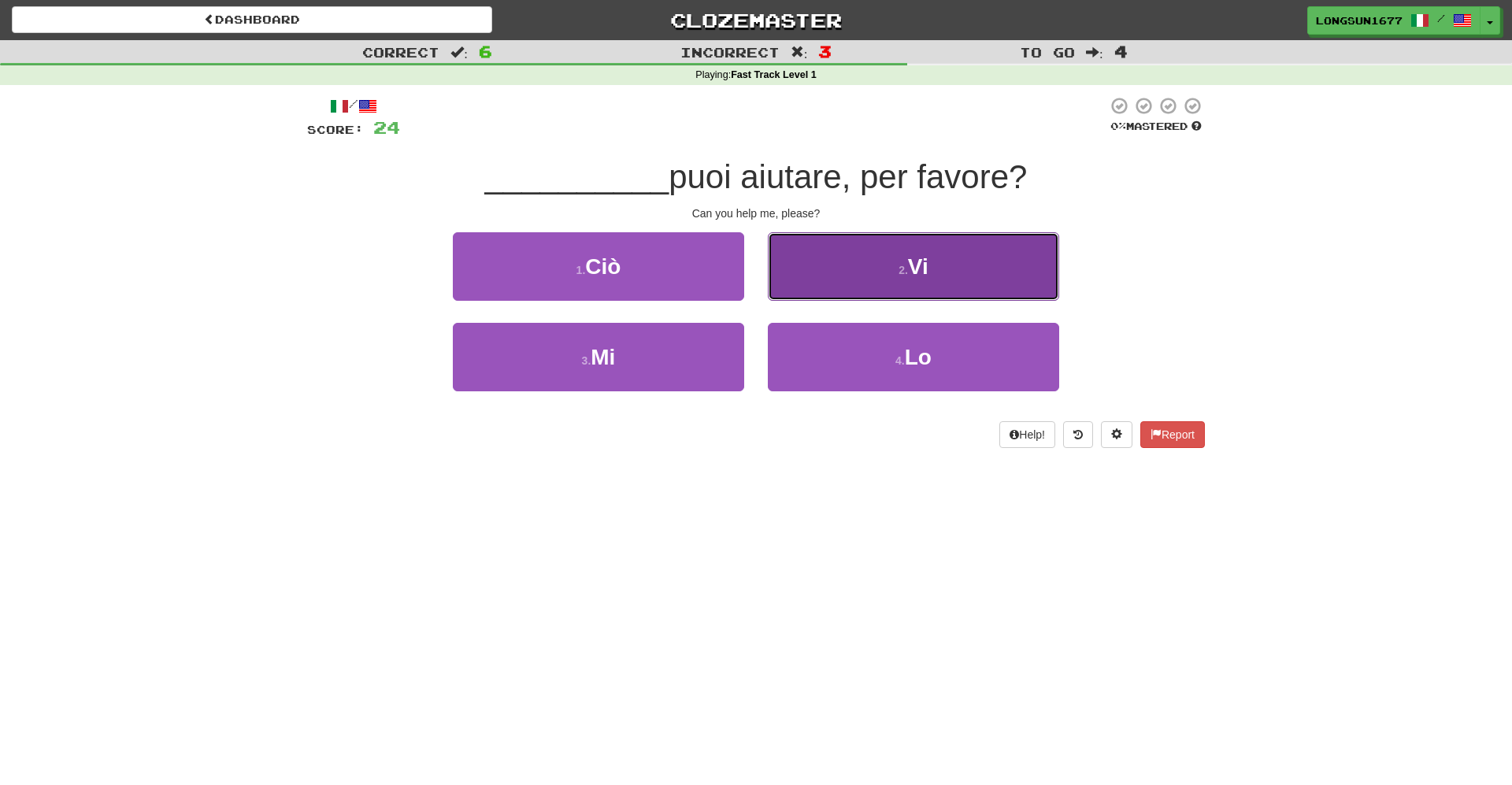
click at [899, 288] on button "2 . Vi" at bounding box center [914, 267] width 291 height 69
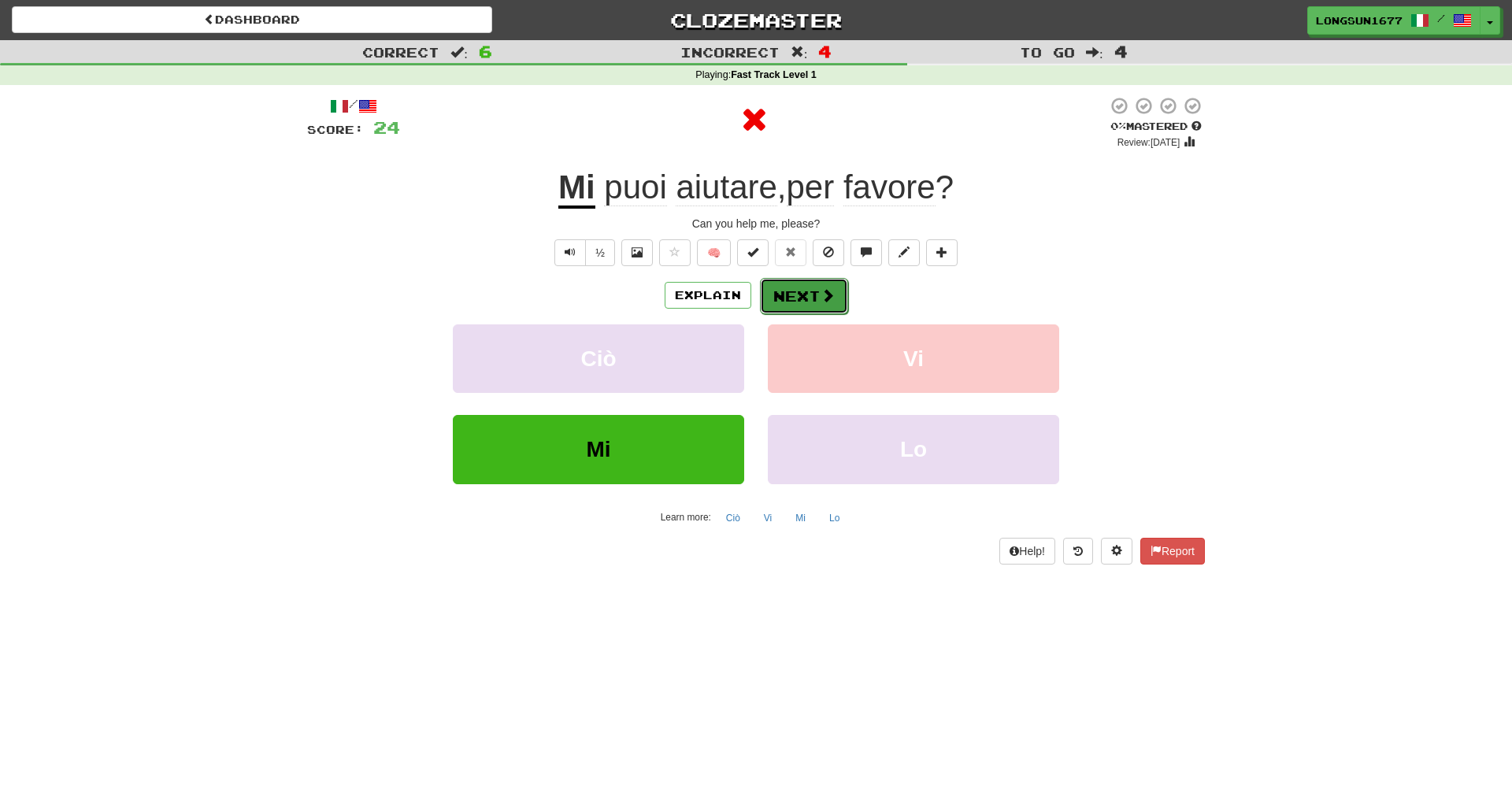
click at [817, 303] on button "Next" at bounding box center [803, 296] width 88 height 36
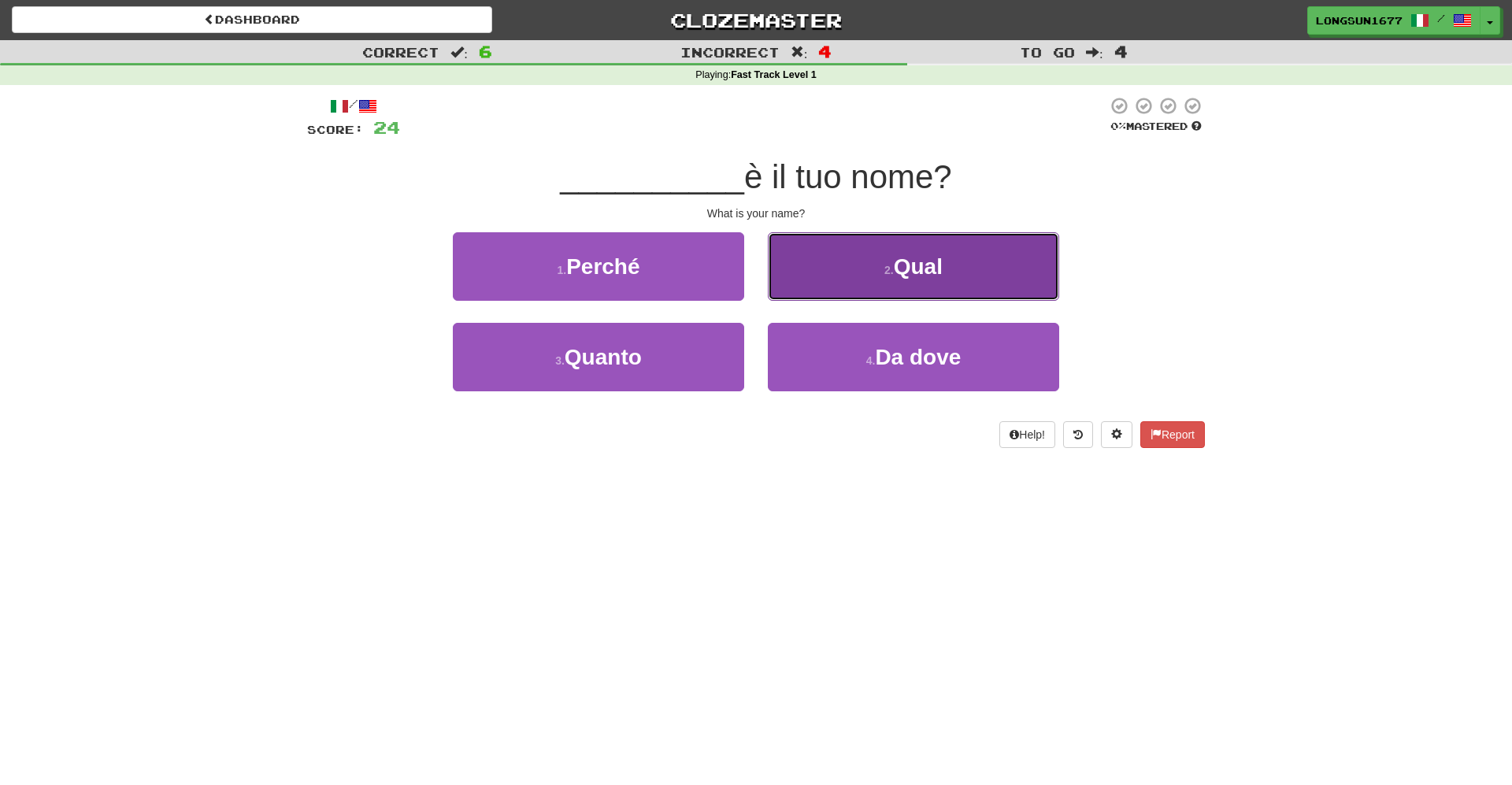
click at [885, 266] on small "2 ." at bounding box center [889, 270] width 9 height 13
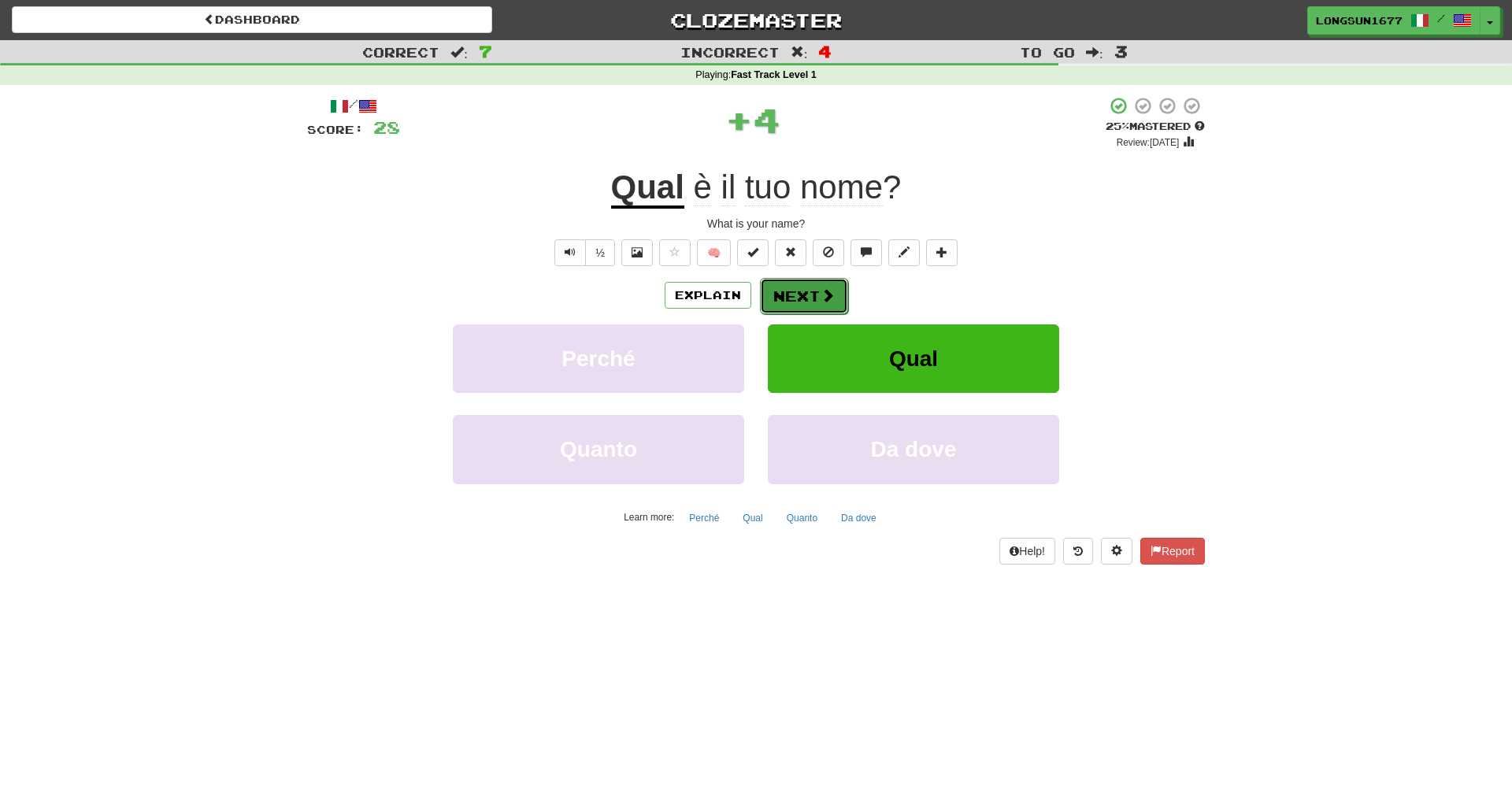
click at [807, 294] on button "Next" at bounding box center [803, 296] width 88 height 36
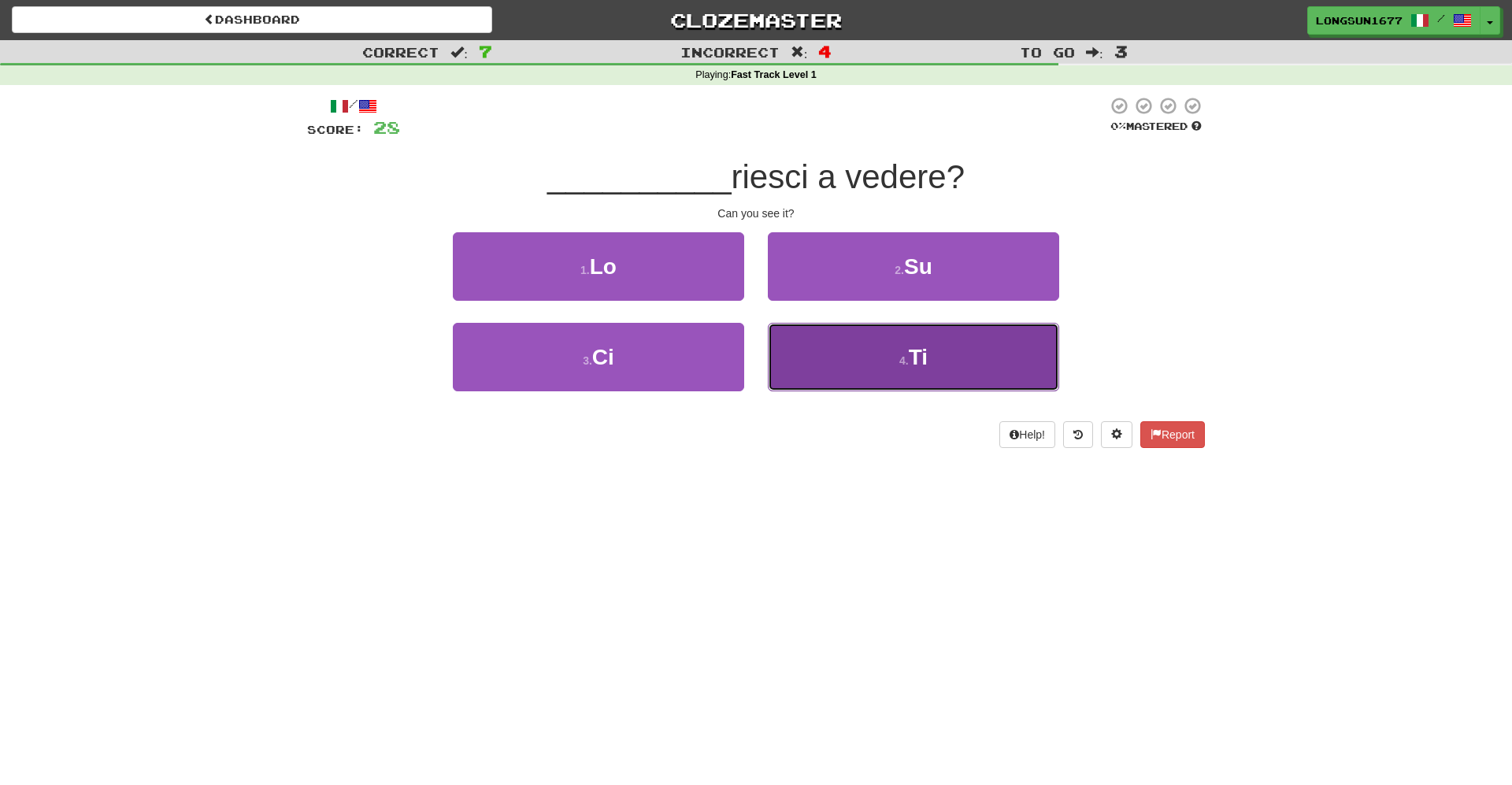
click at [831, 352] on button "4 . Ti" at bounding box center [914, 357] width 291 height 69
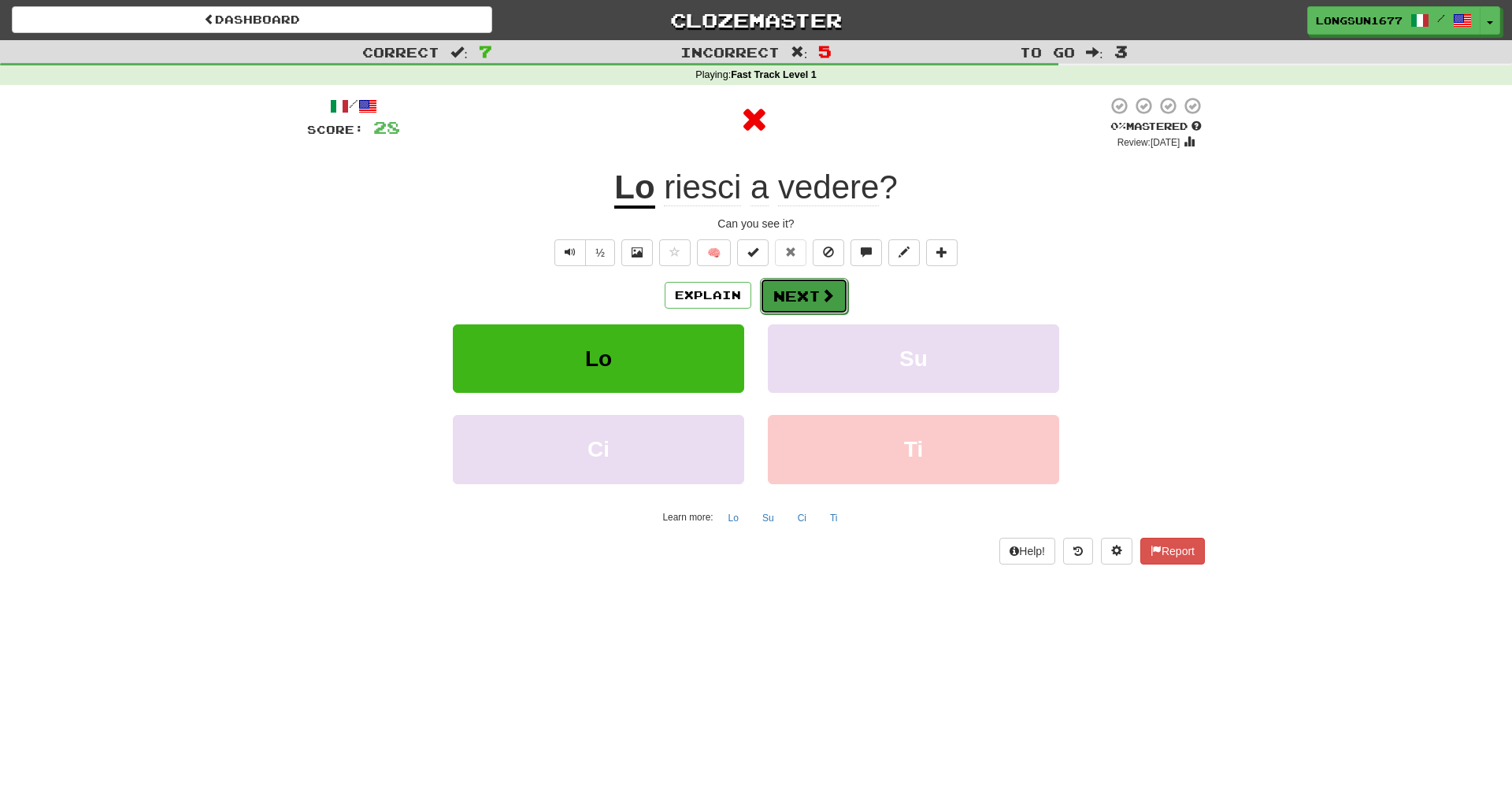
click at [814, 293] on button "Next" at bounding box center [803, 296] width 88 height 36
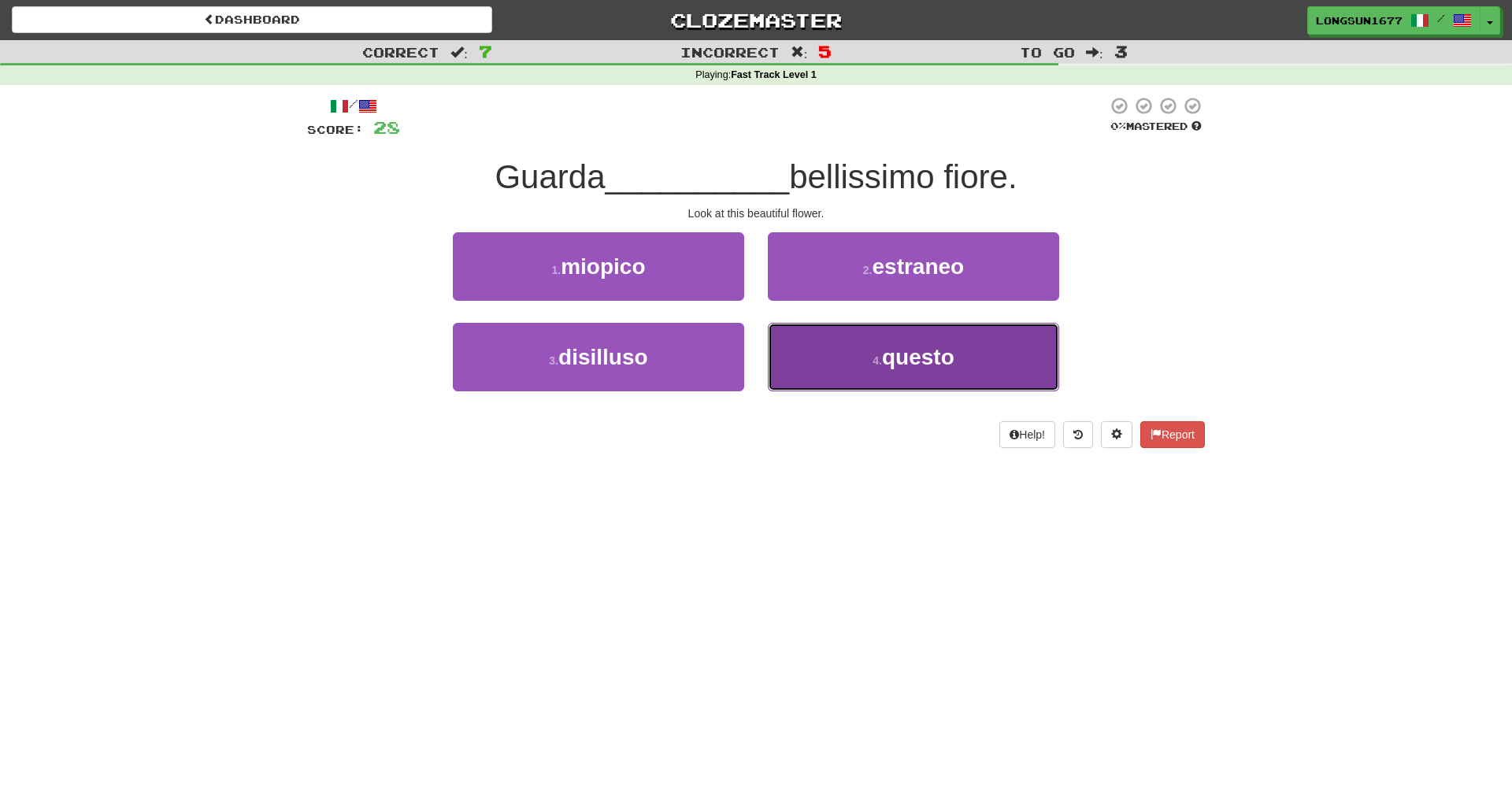
click at [879, 350] on button "4 . questo" at bounding box center [914, 357] width 291 height 69
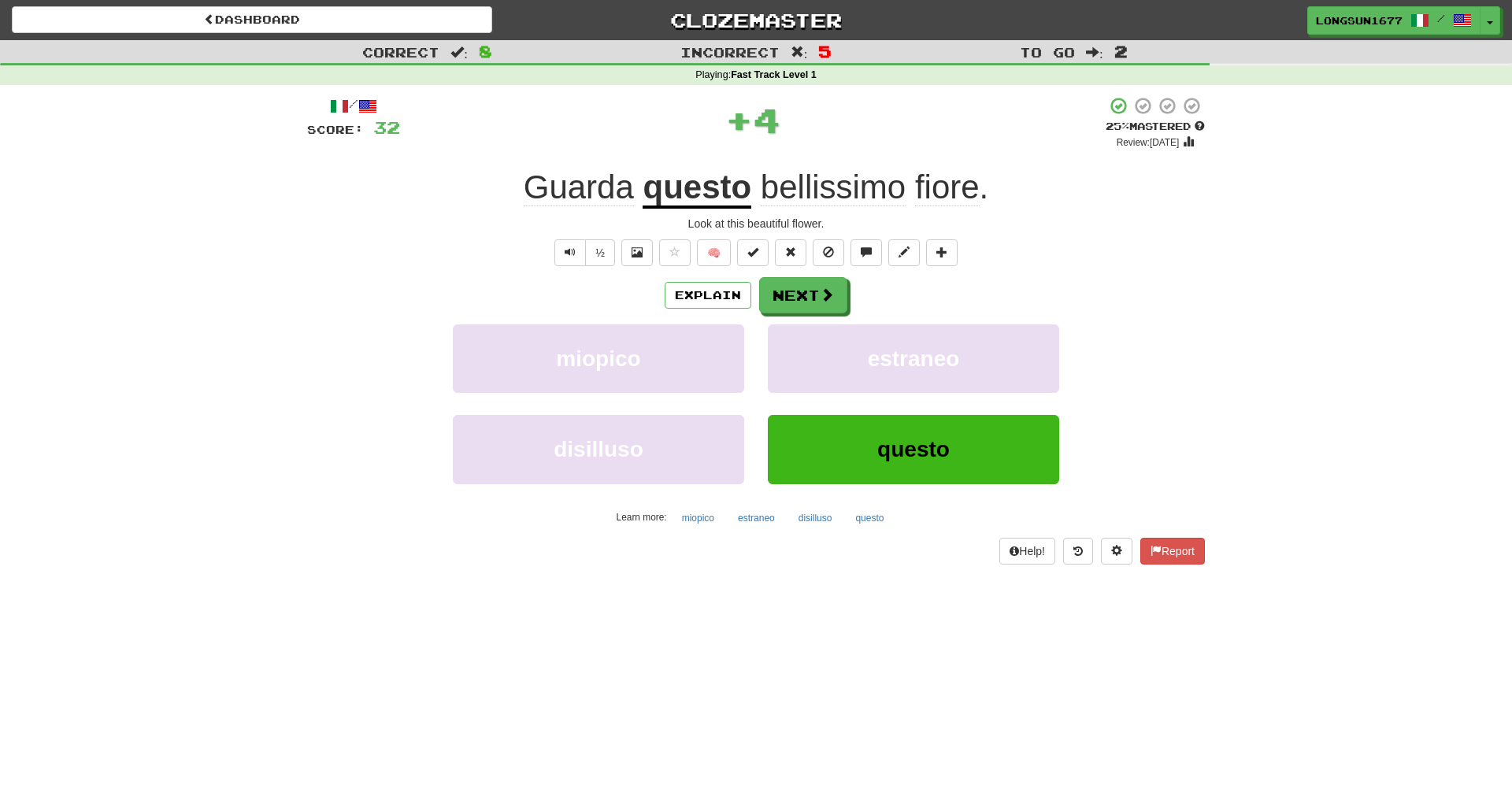
click at [718, 197] on u "questo" at bounding box center [697, 189] width 109 height 40
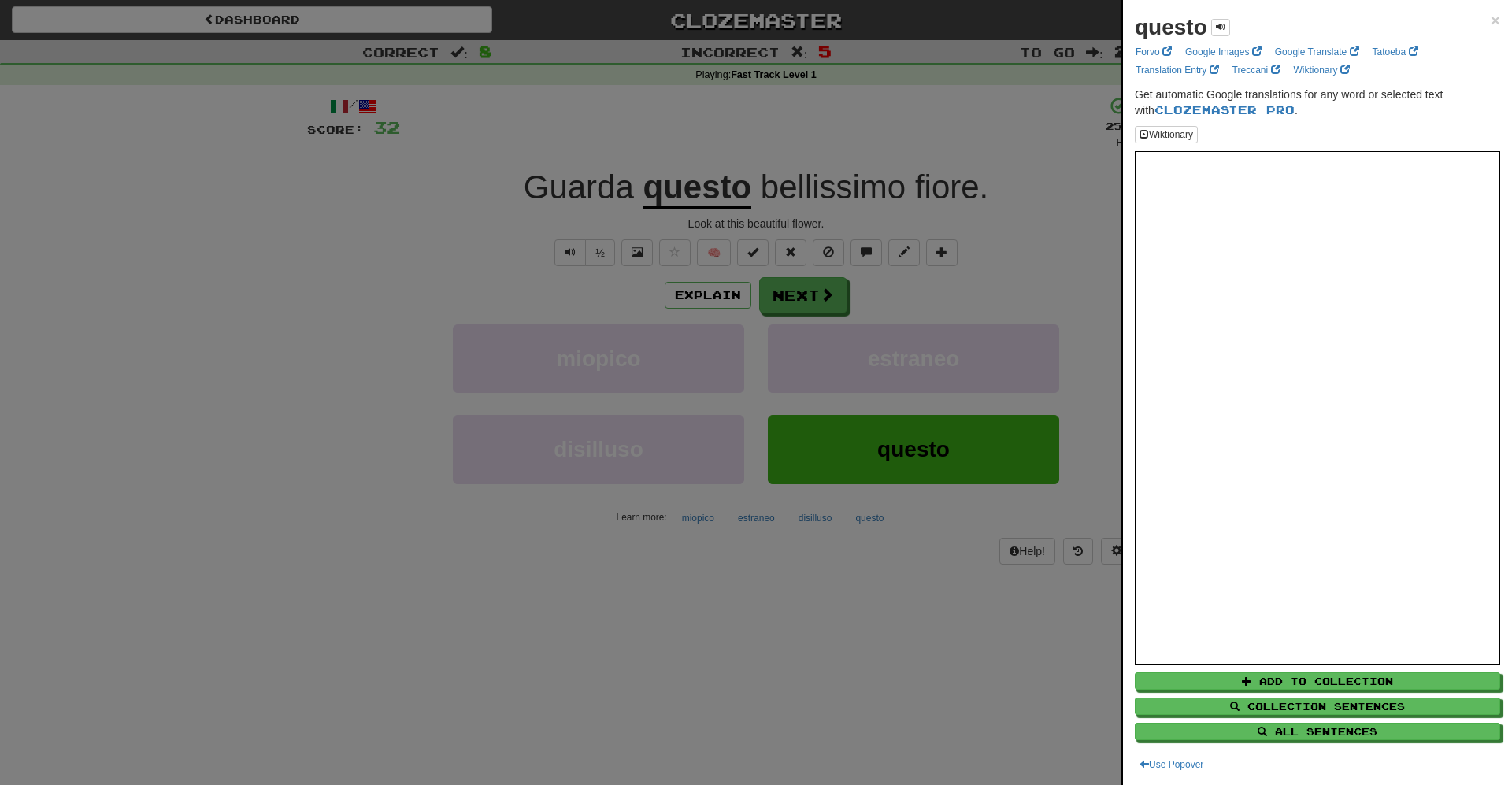
click at [927, 196] on div at bounding box center [756, 392] width 1512 height 785
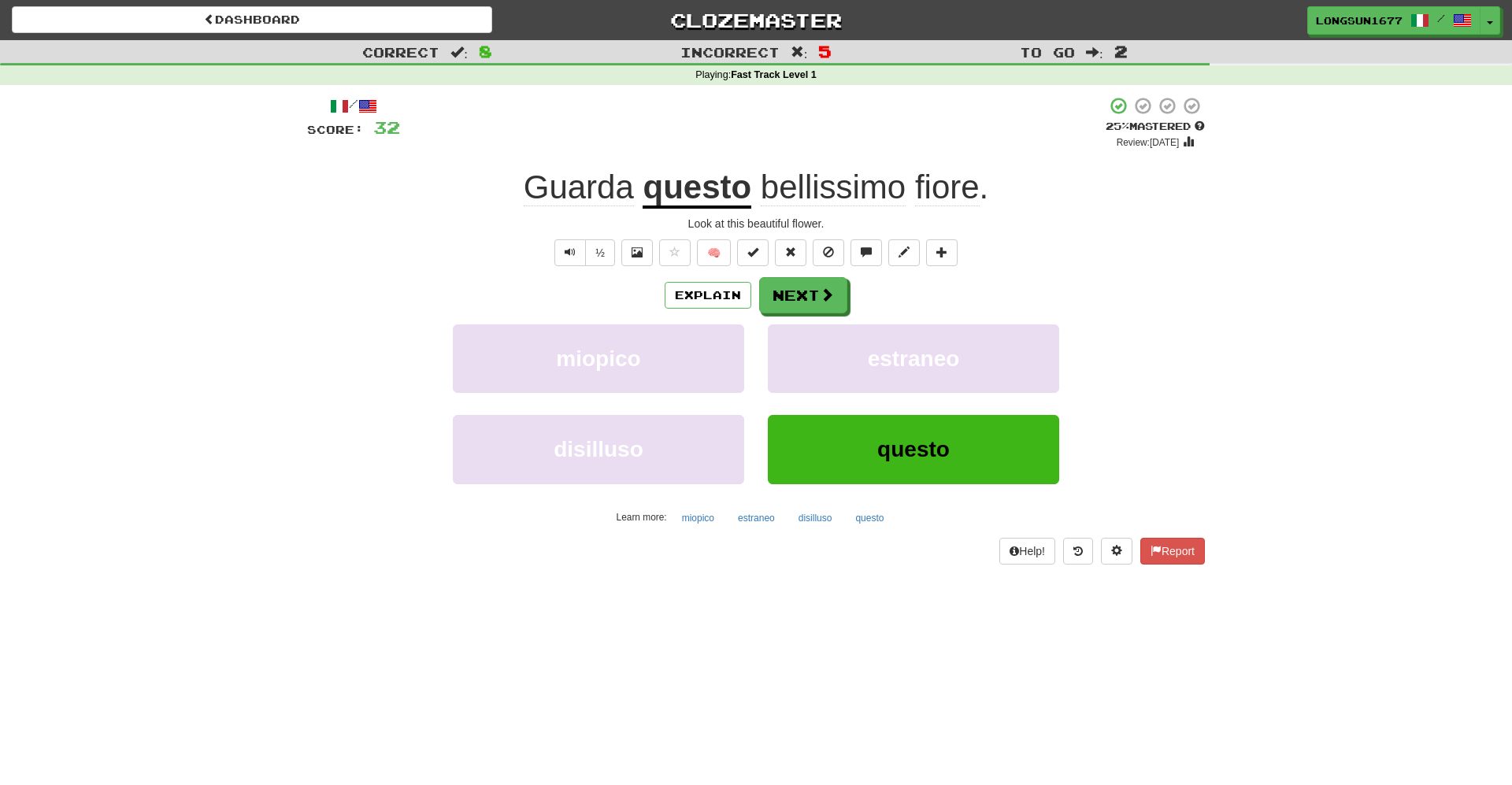
click at [598, 210] on div "/ Score: 32 + 4 25 % Mastered Review: 2025-09-19 Guarda questo bellissimo fiore…" at bounding box center [755, 330] width 897 height 468
click at [792, 304] on button "Next" at bounding box center [803, 296] width 88 height 36
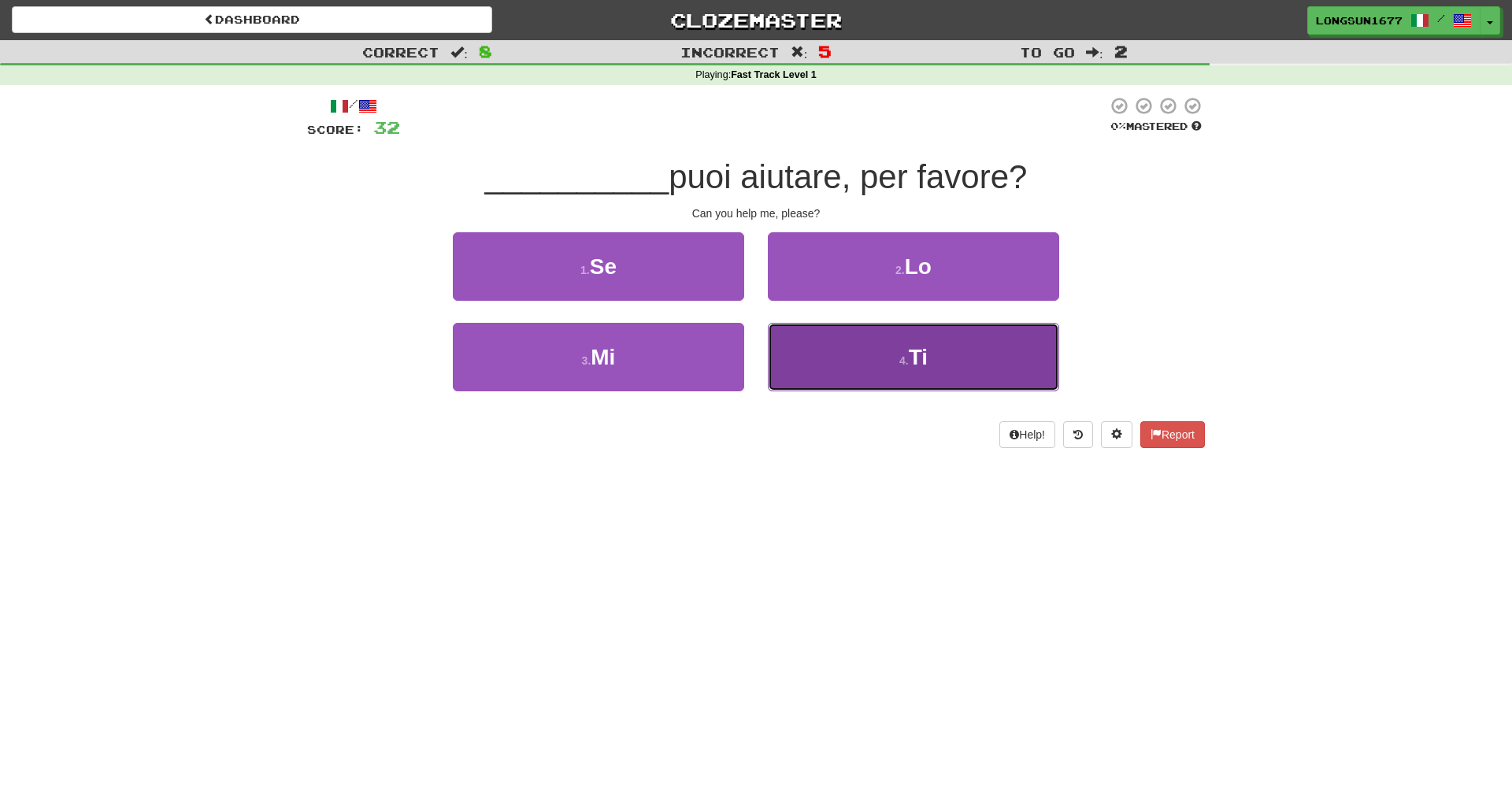
click at [924, 357] on span "Ti" at bounding box center [918, 357] width 19 height 24
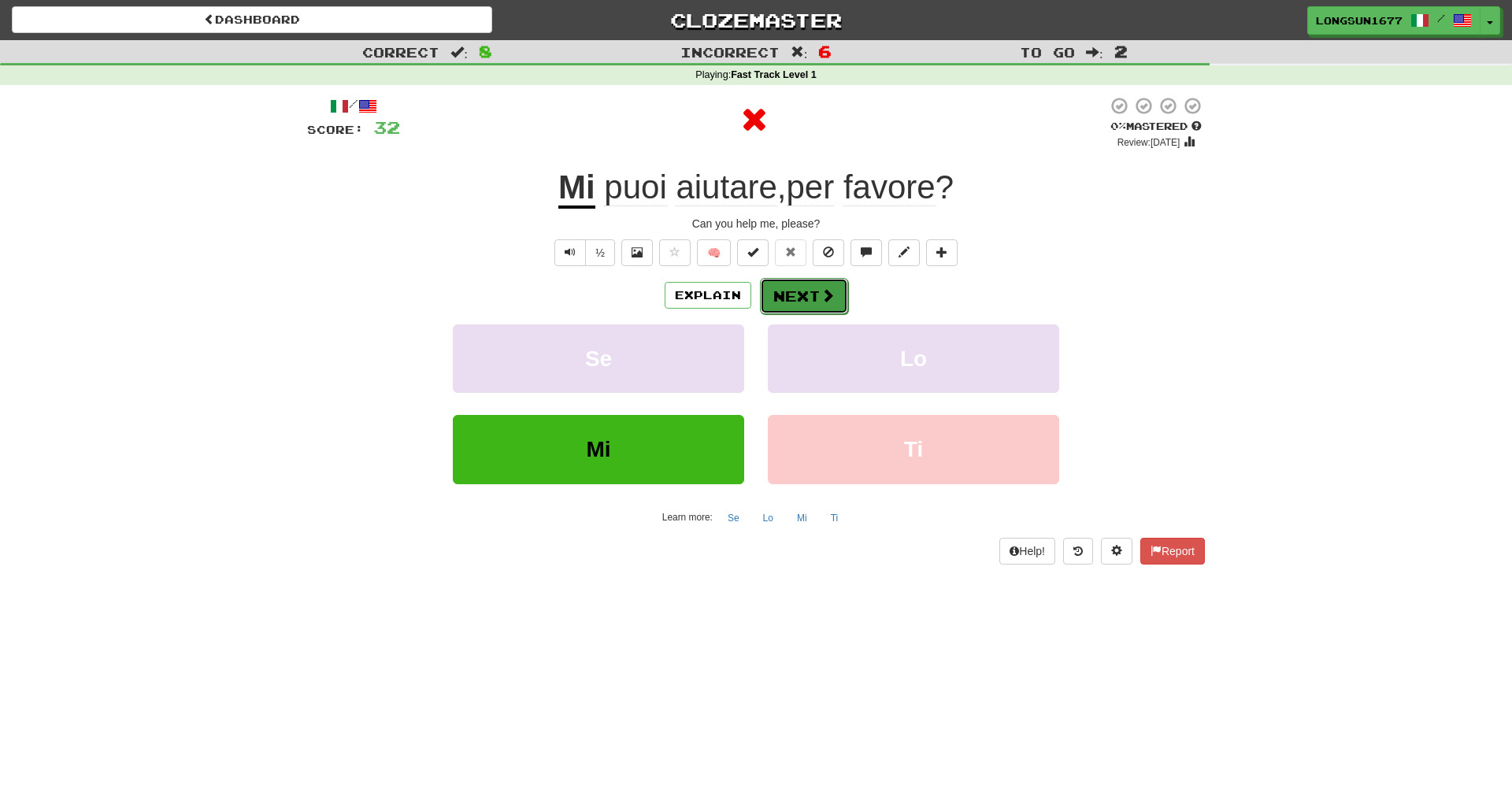
click at [817, 304] on button "Next" at bounding box center [803, 296] width 88 height 36
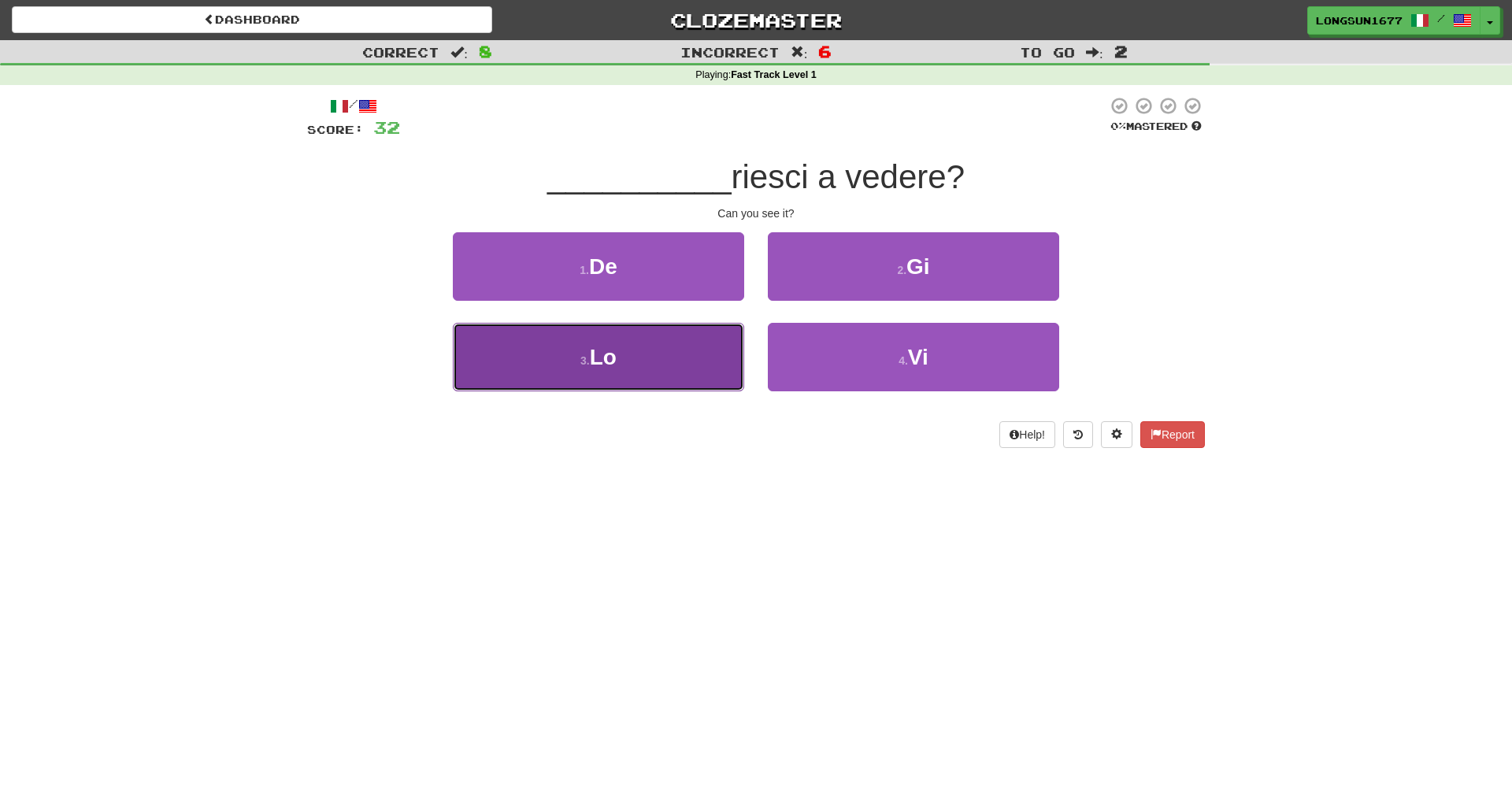
click at [706, 352] on button "3 . Lo" at bounding box center [598, 357] width 291 height 69
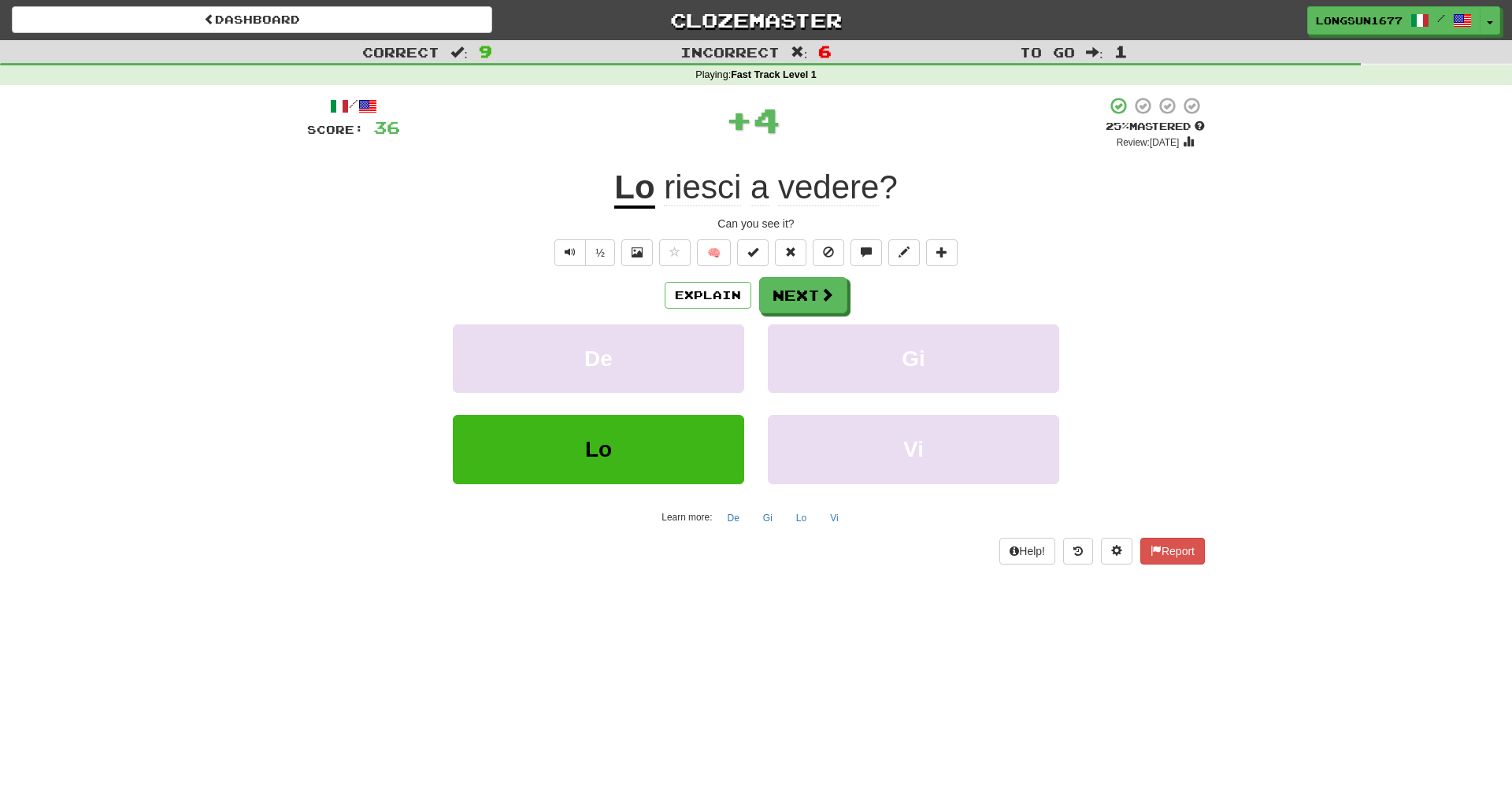
click at [716, 204] on span "riesci" at bounding box center [702, 188] width 77 height 38
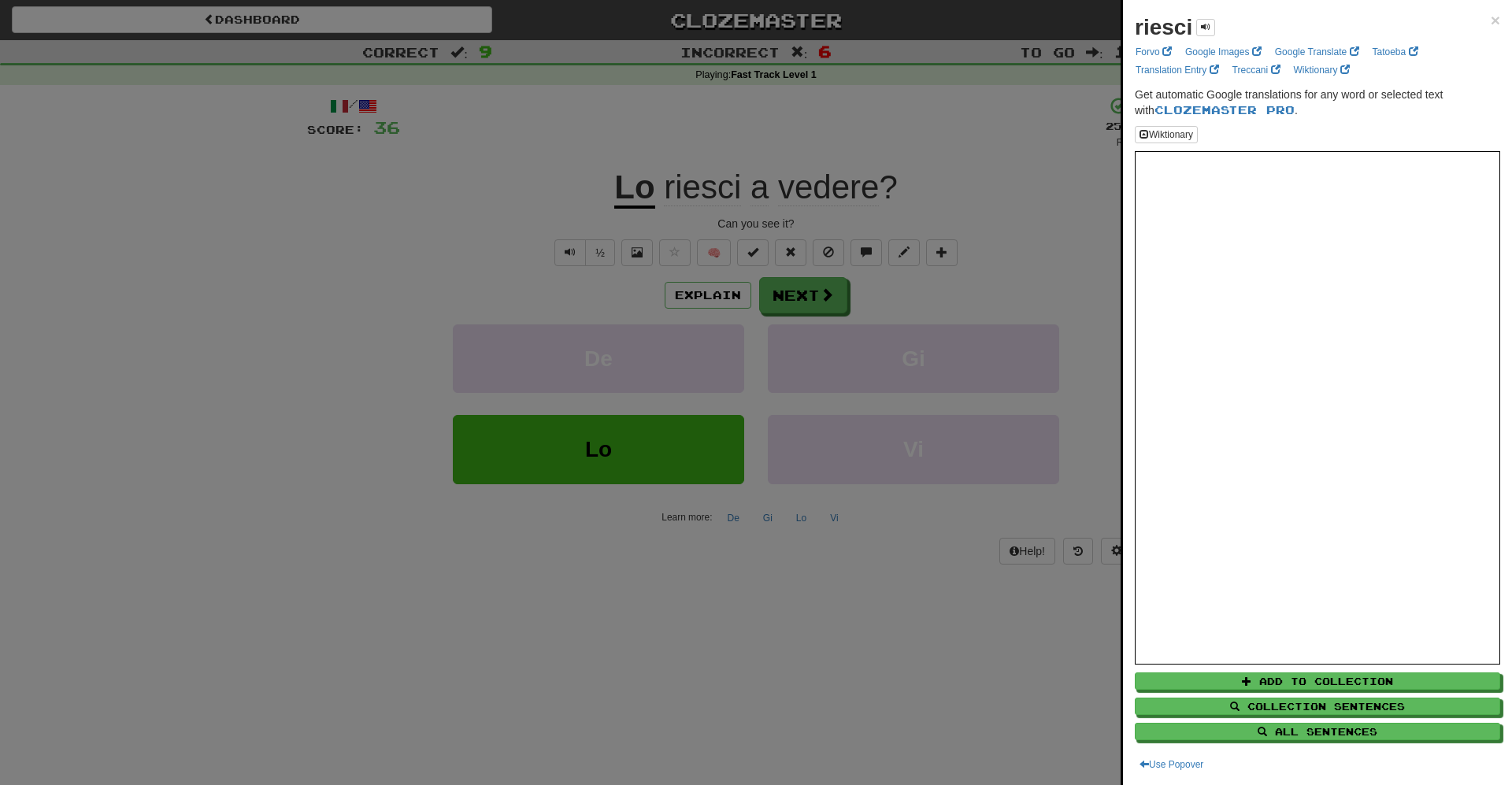
click at [987, 551] on div at bounding box center [756, 392] width 1512 height 785
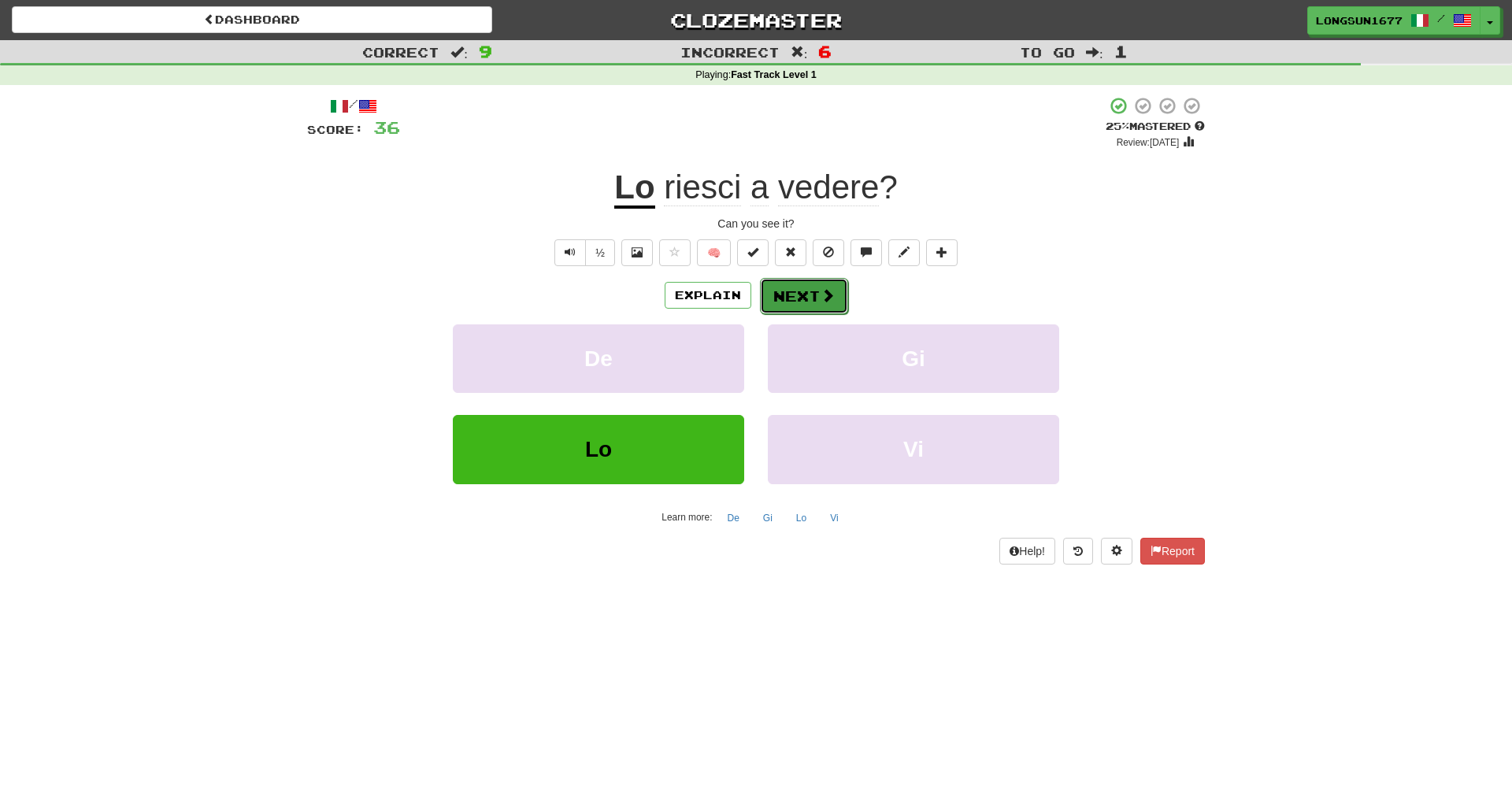
click at [797, 283] on button "Next" at bounding box center [803, 296] width 88 height 36
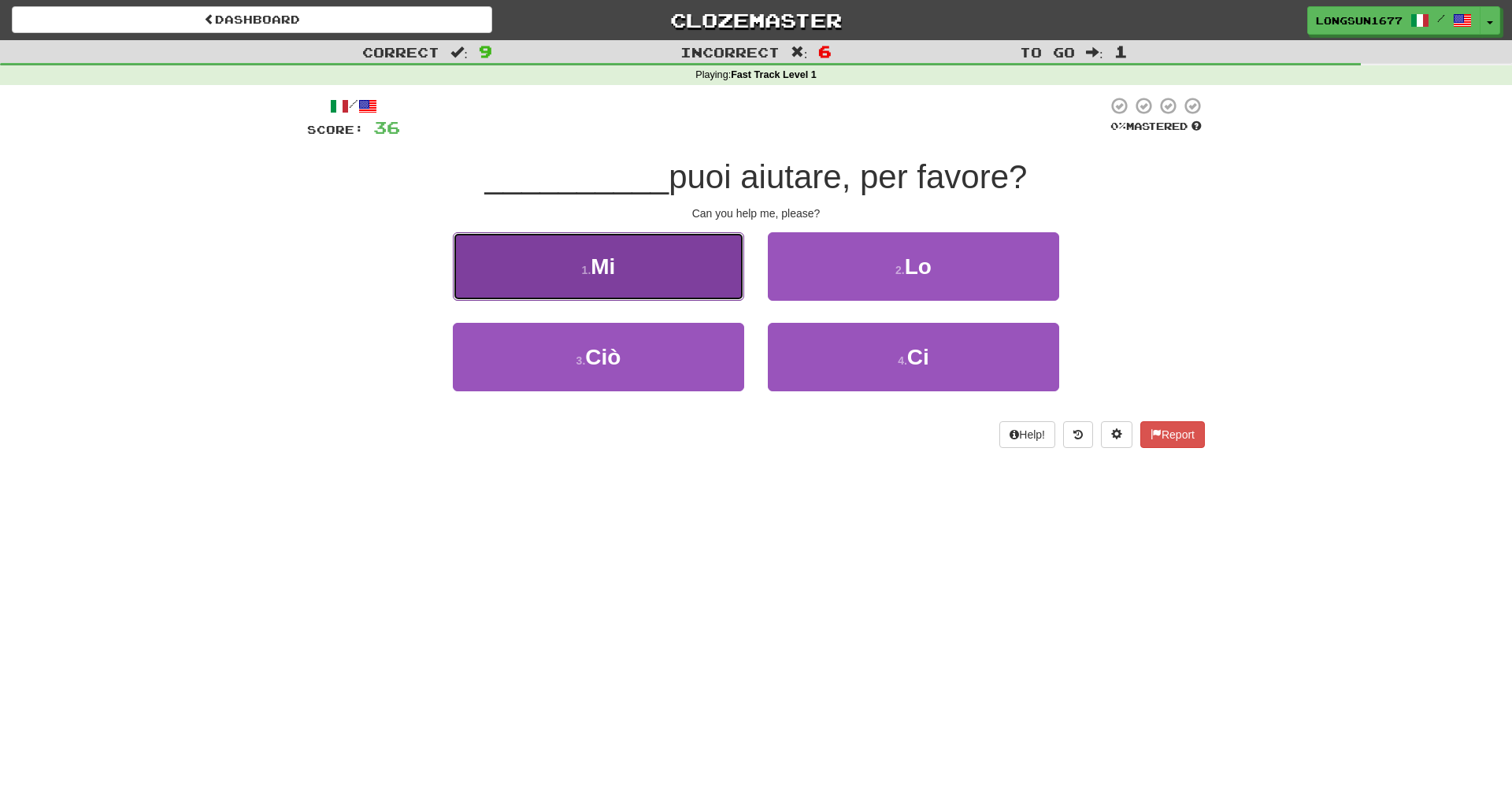
click at [711, 267] on button "1 . Mi" at bounding box center [598, 267] width 291 height 69
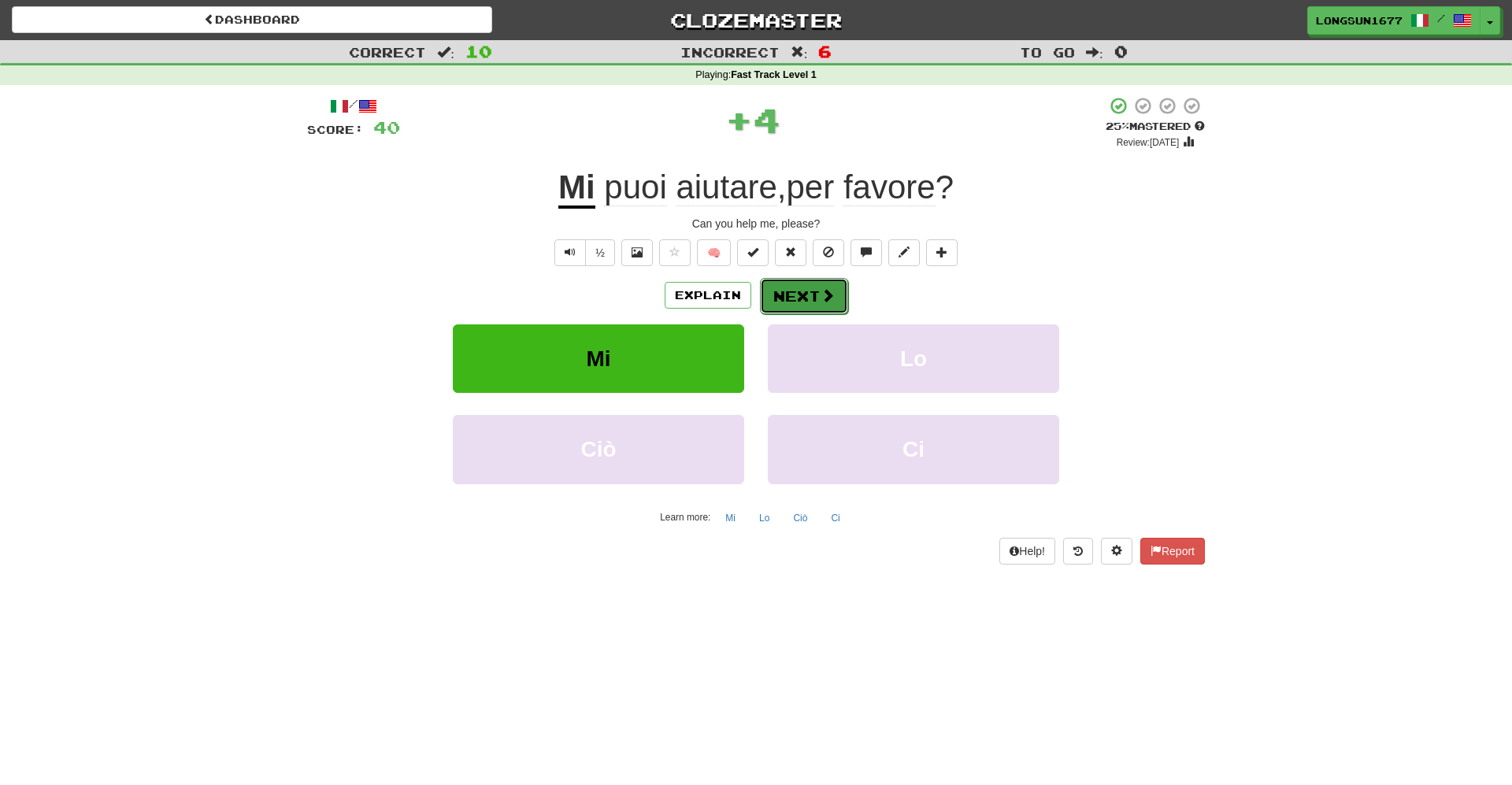
click at [805, 304] on button "Next" at bounding box center [803, 296] width 88 height 36
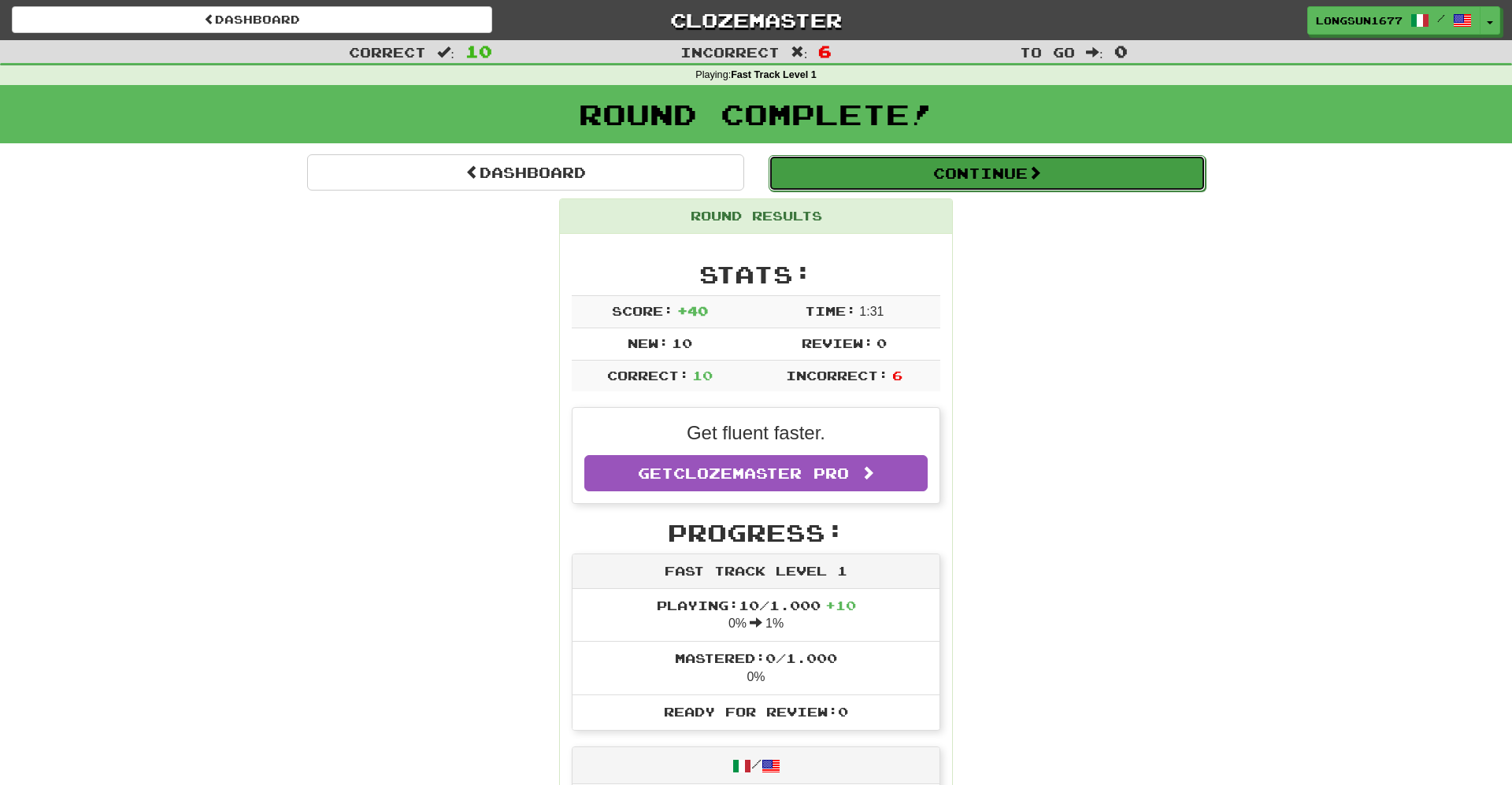
click at [971, 169] on button "Continue" at bounding box center [987, 173] width 437 height 36
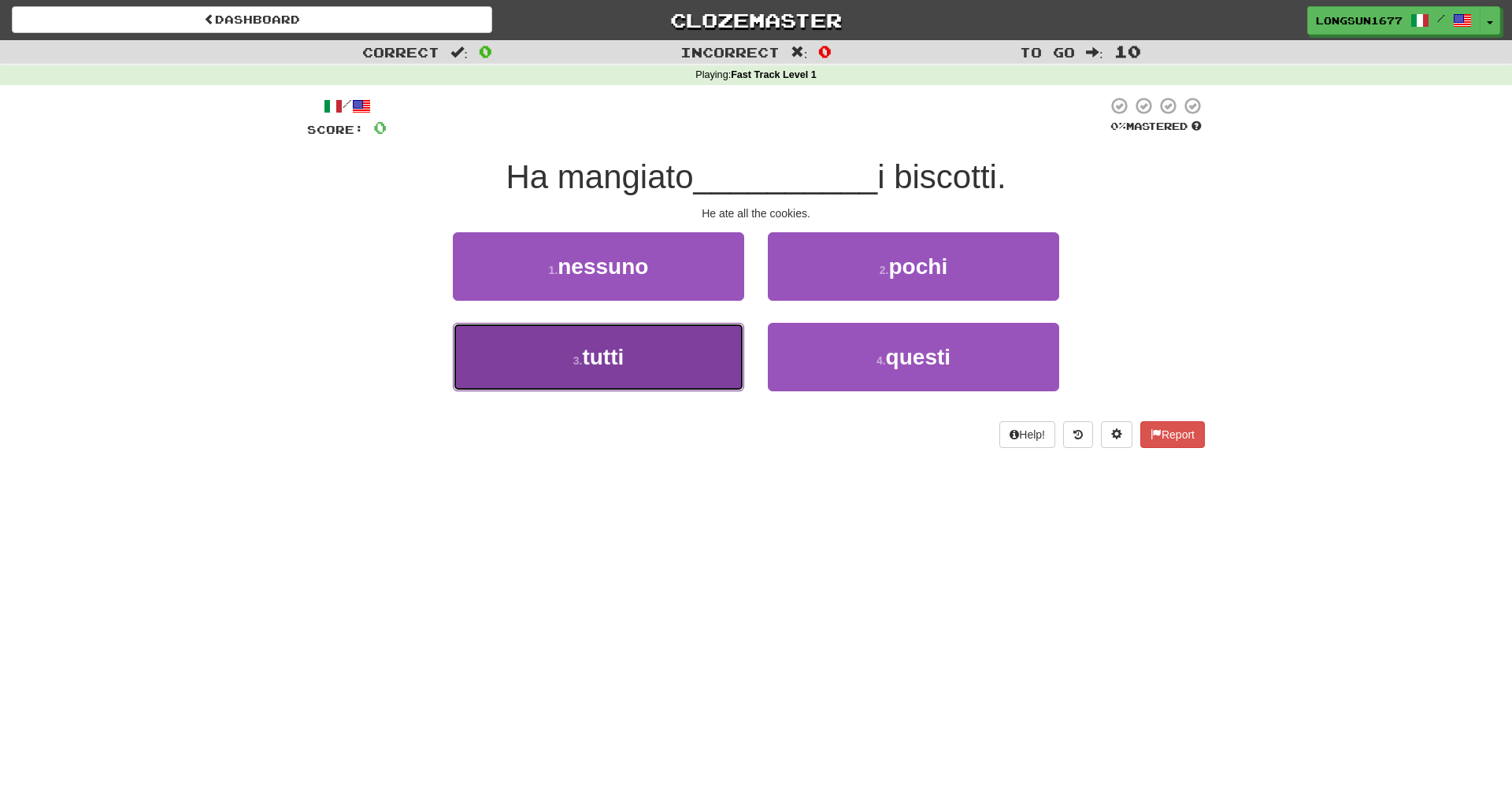
click at [706, 357] on button "3 . tutti" at bounding box center [598, 357] width 291 height 69
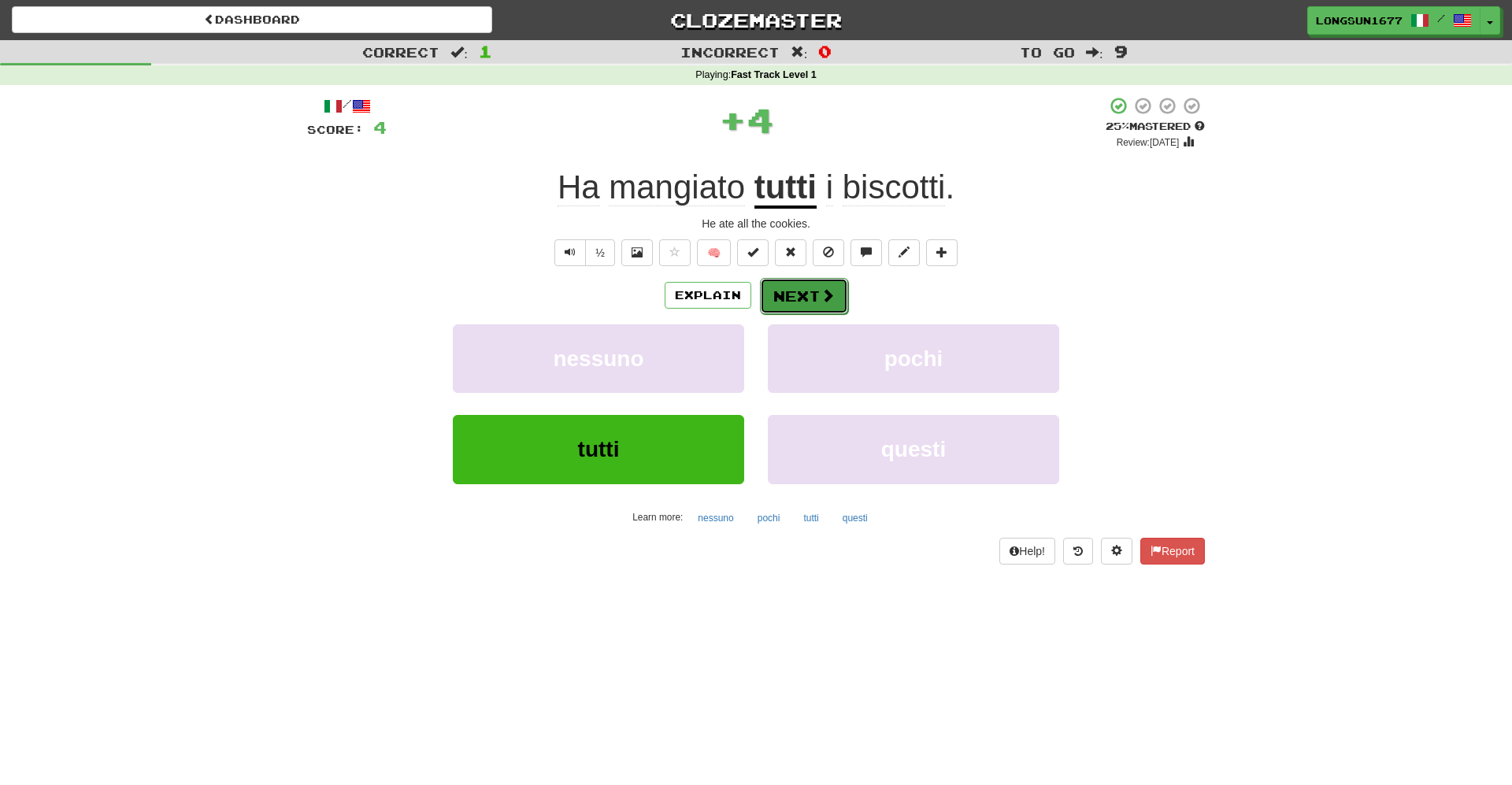
click at [820, 304] on button "Next" at bounding box center [803, 296] width 88 height 36
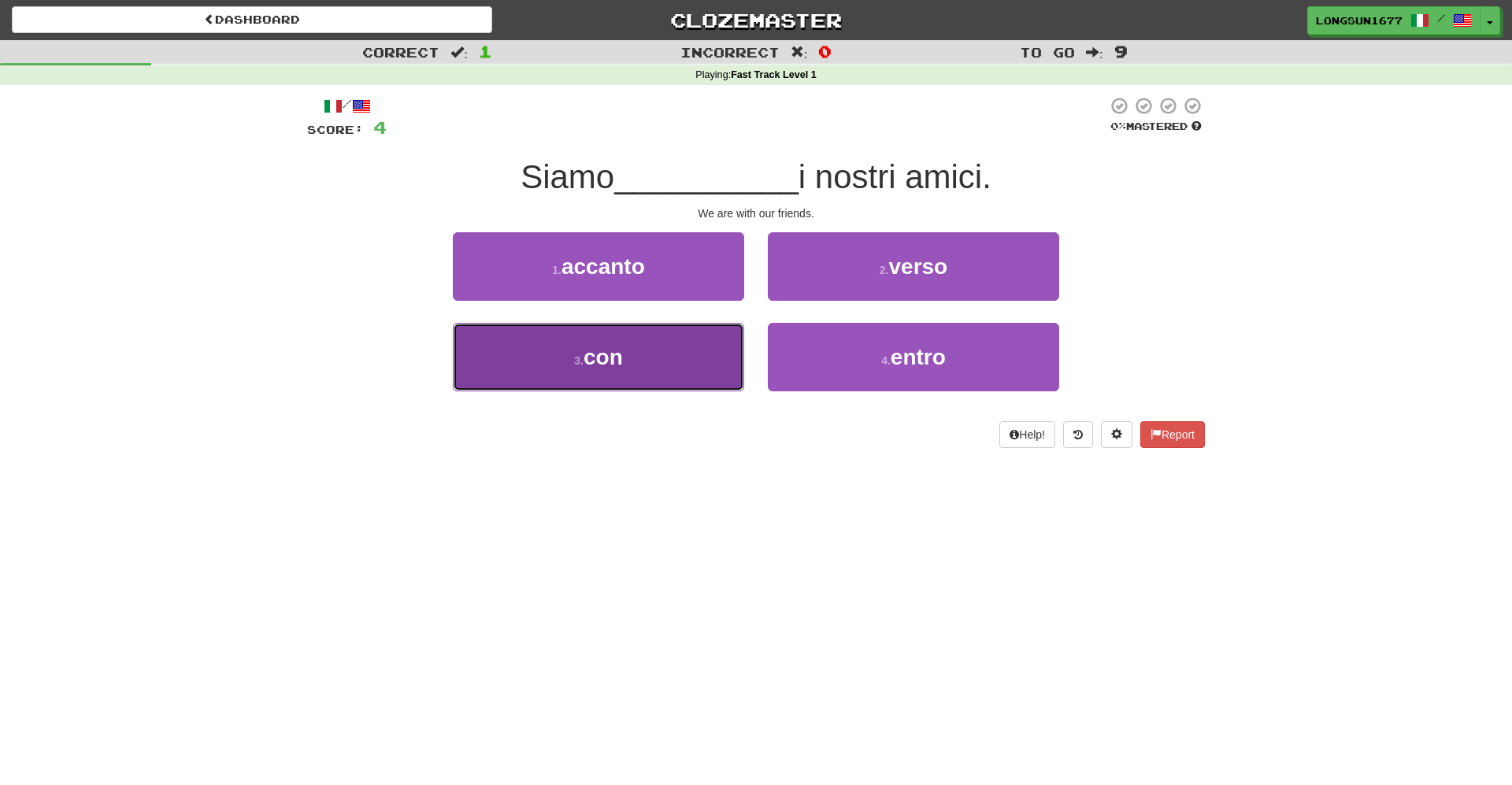
click at [671, 367] on button "3 . con" at bounding box center [598, 357] width 291 height 69
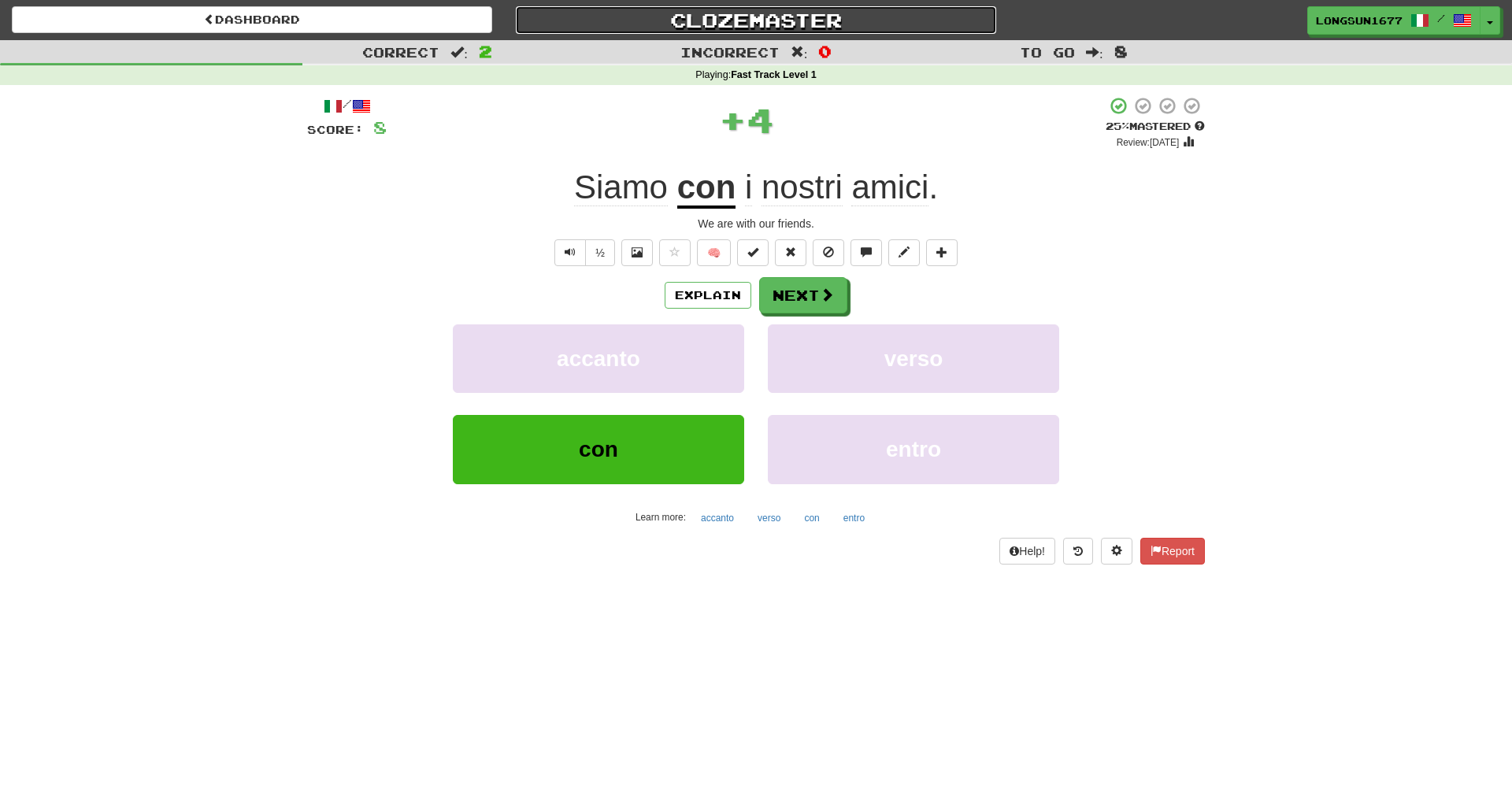
click at [741, 27] on link "Clozemaster" at bounding box center [756, 20] width 480 height 27
